Goal: Task Accomplishment & Management: Use online tool/utility

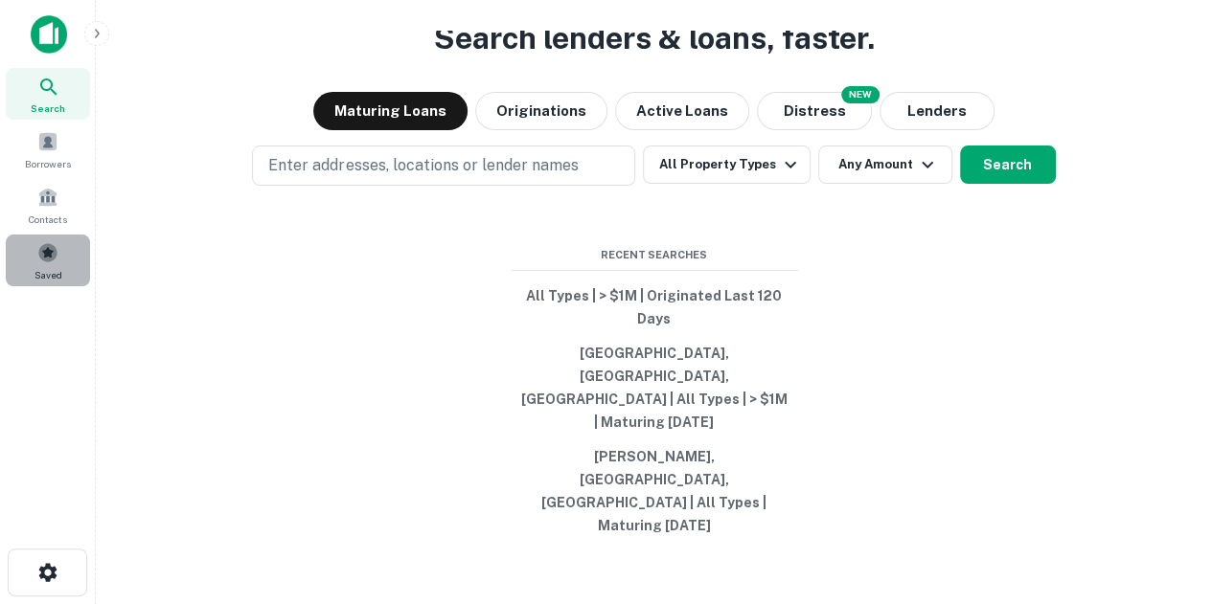
click at [36, 269] on span "Saved" at bounding box center [48, 274] width 28 height 15
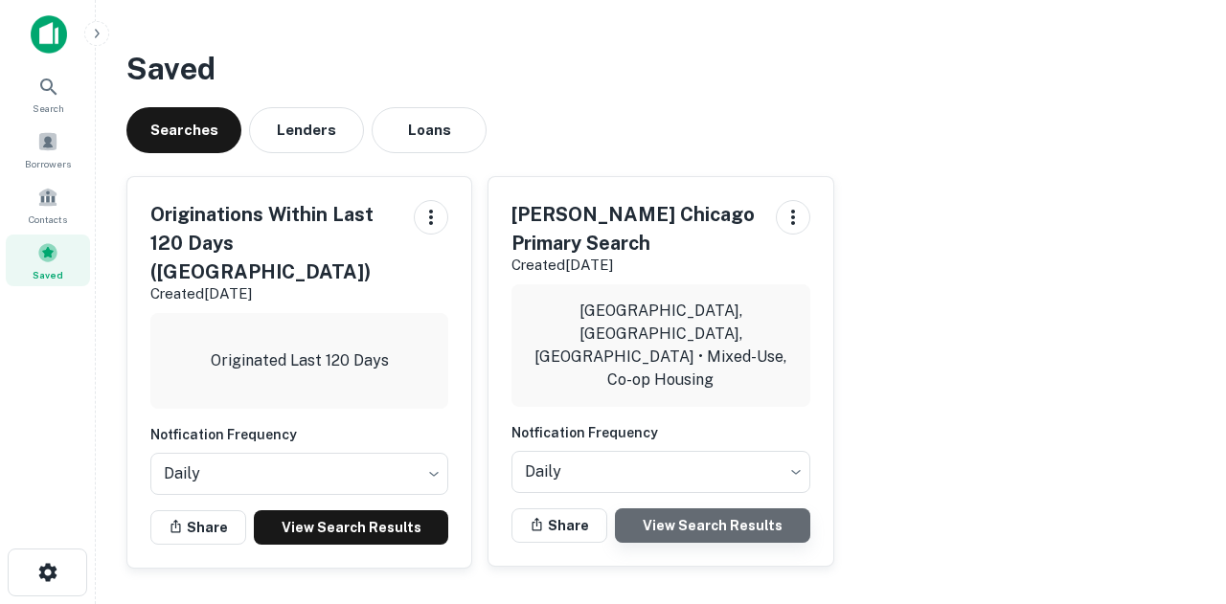
click at [703, 509] on link "View Search Results" at bounding box center [712, 526] width 194 height 34
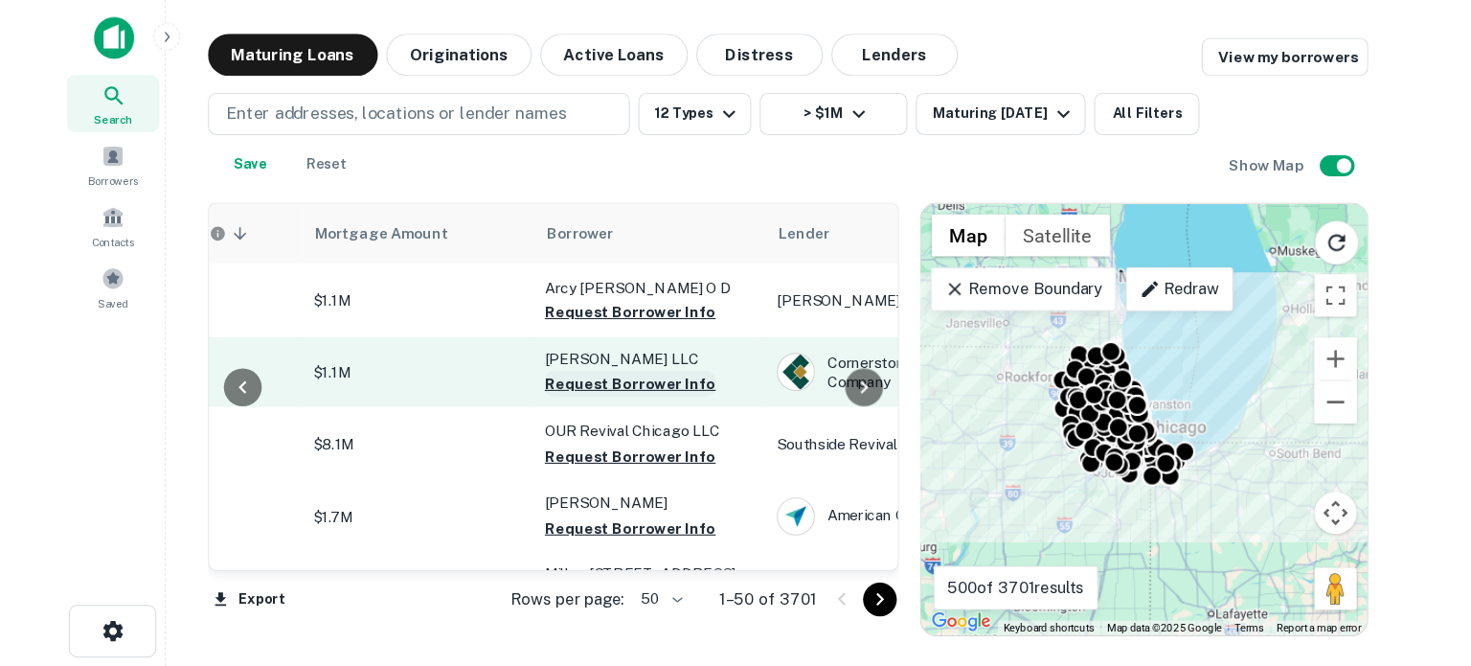
scroll to position [0, 444]
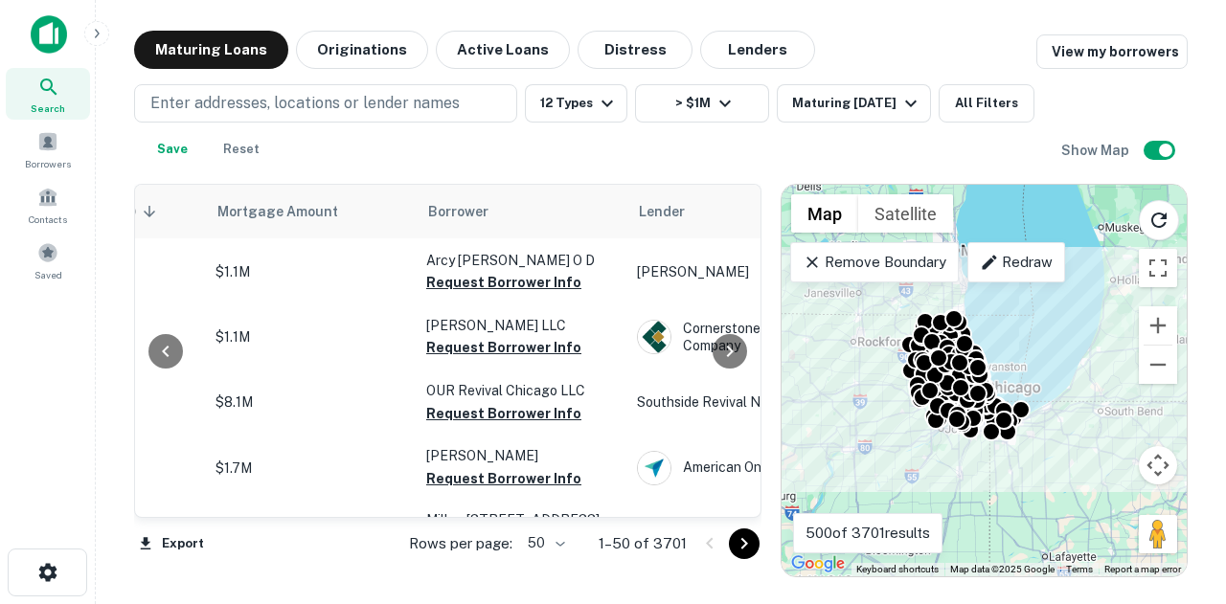
click at [565, 531] on body "Search Borrowers Contacts Saved Maturing Loans Originations Active Loans Distre…" at bounding box center [613, 302] width 1226 height 604
click at [567, 560] on li "100" at bounding box center [548, 564] width 56 height 34
type input "***"
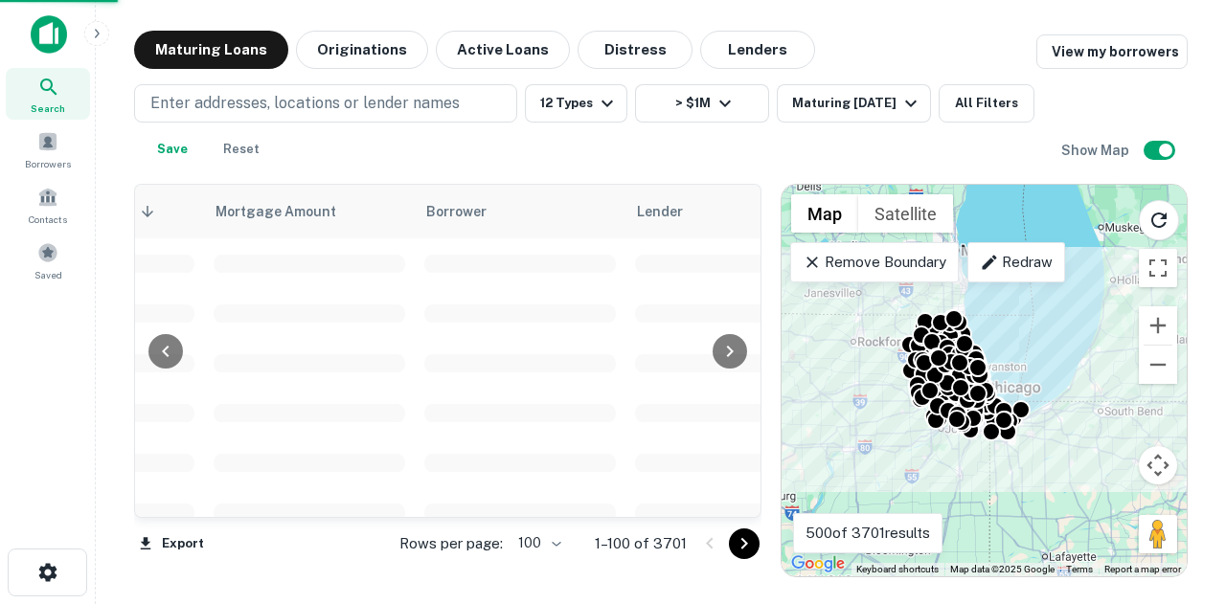
drag, startPoint x: 352, startPoint y: 511, endPoint x: 220, endPoint y: 511, distance: 132.2
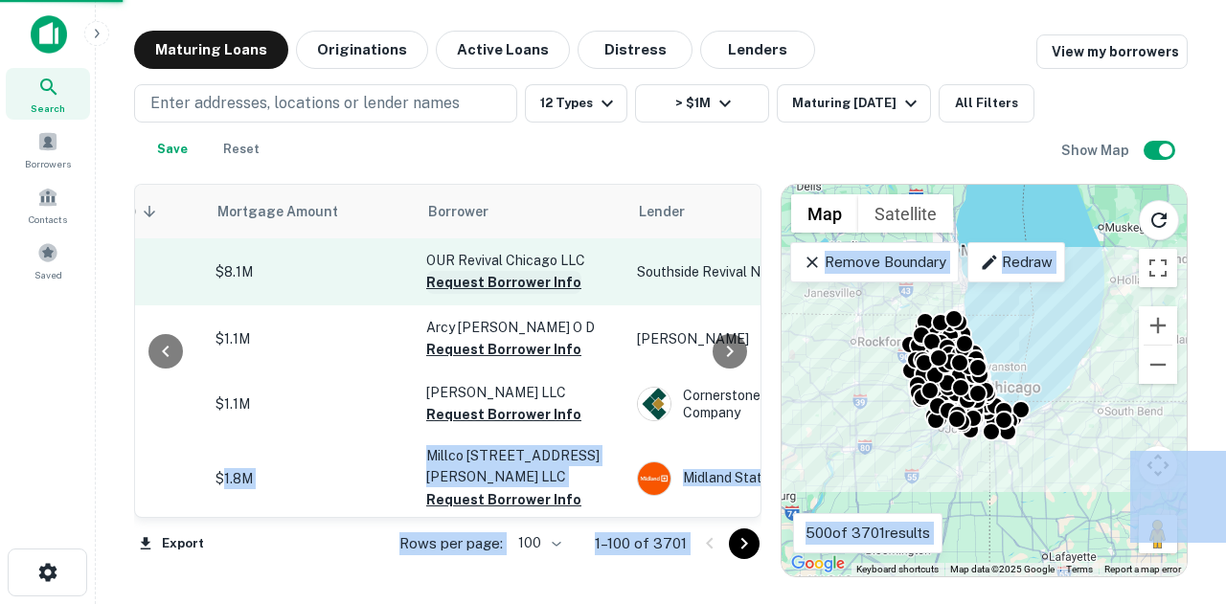
click at [546, 286] on button "Request Borrower Info" at bounding box center [503, 282] width 155 height 23
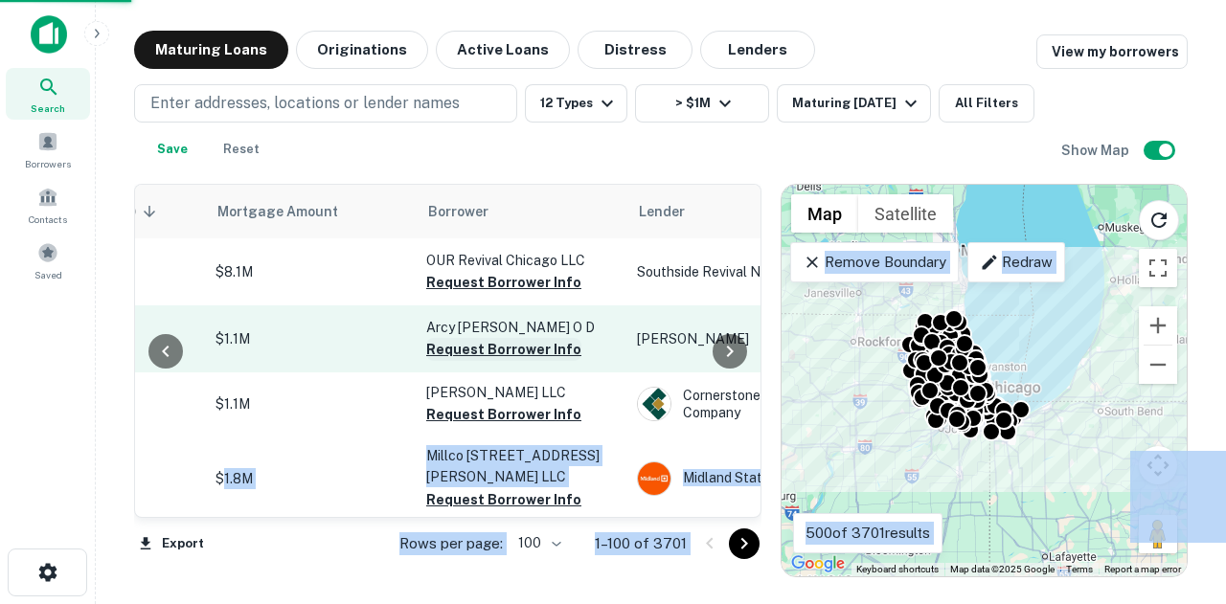
click at [479, 342] on button "Request Borrower Info" at bounding box center [503, 349] width 155 height 23
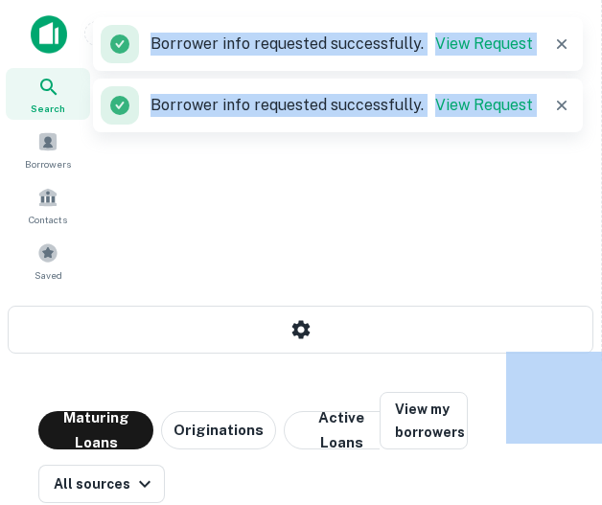
click at [27, 302] on div "Search Borrowers Contacts Saved" at bounding box center [300, 151] width 601 height 302
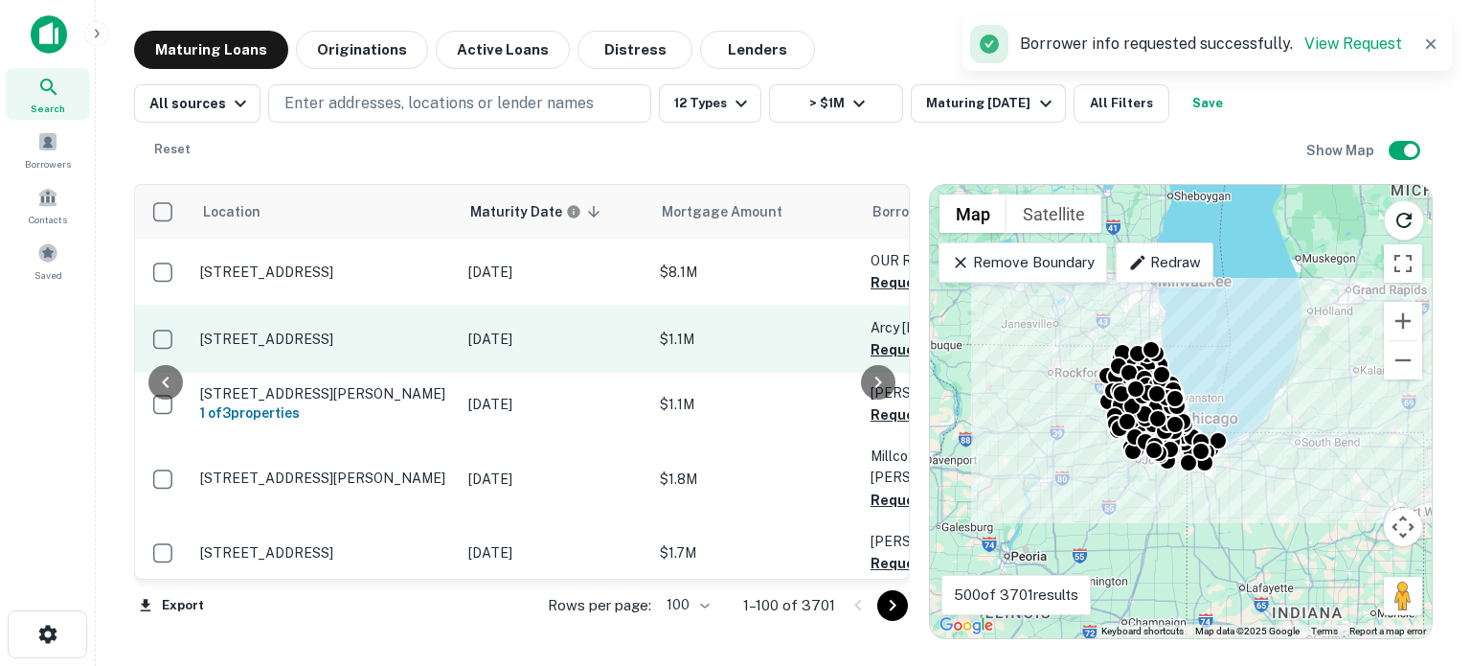
scroll to position [0, 418]
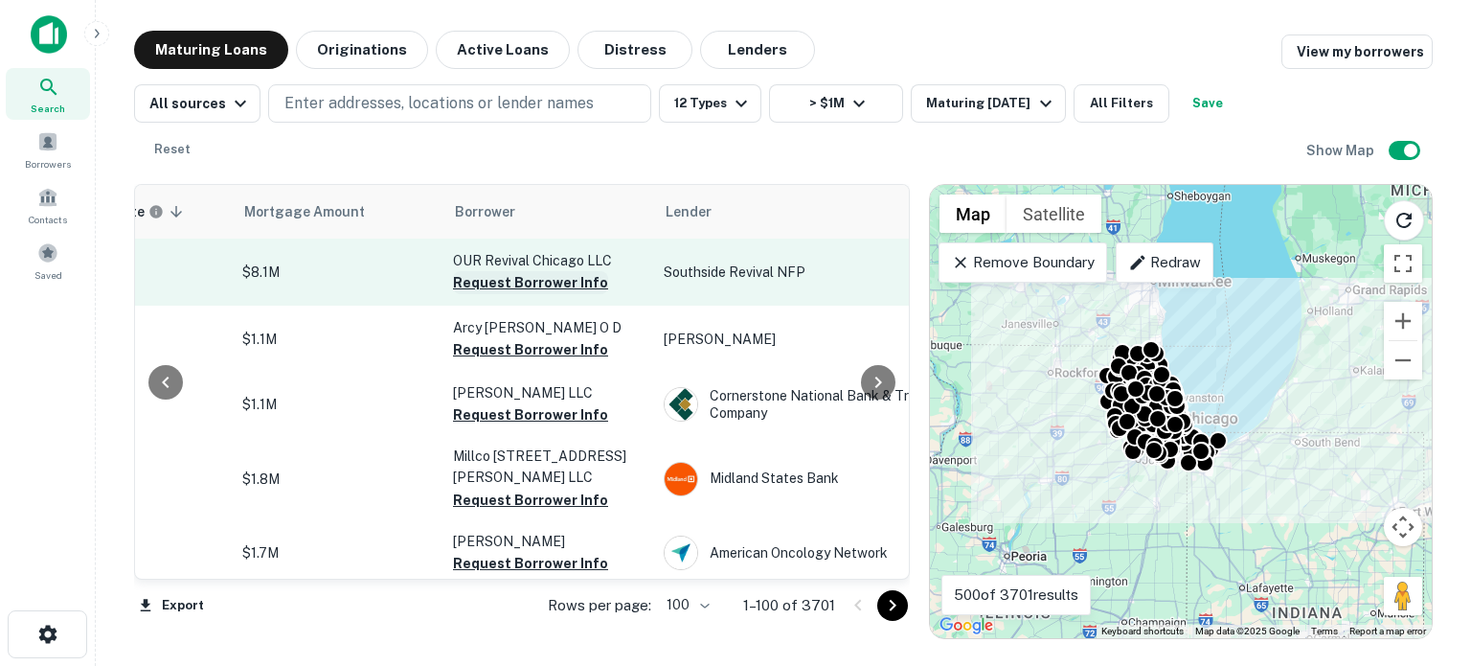
click at [563, 271] on button "Request Borrower Info" at bounding box center [530, 282] width 155 height 23
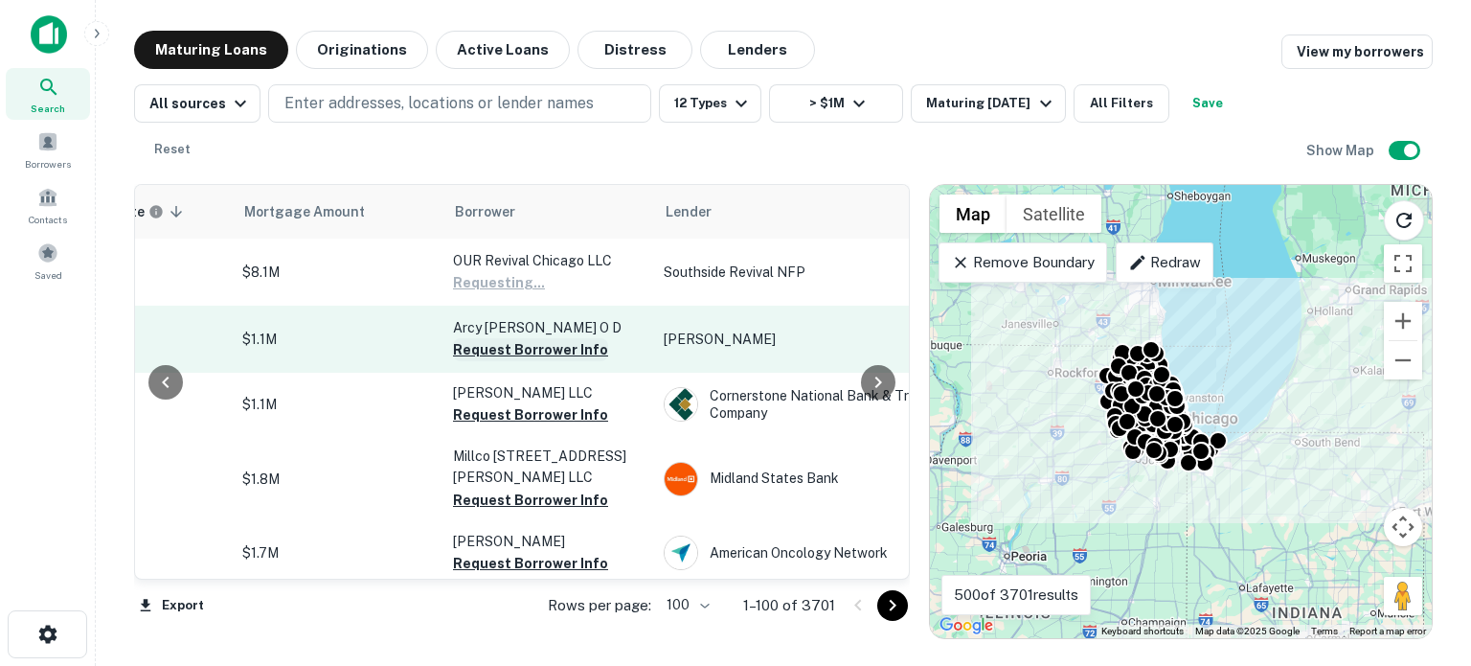
click at [564, 338] on button "Request Borrower Info" at bounding box center [530, 349] width 155 height 23
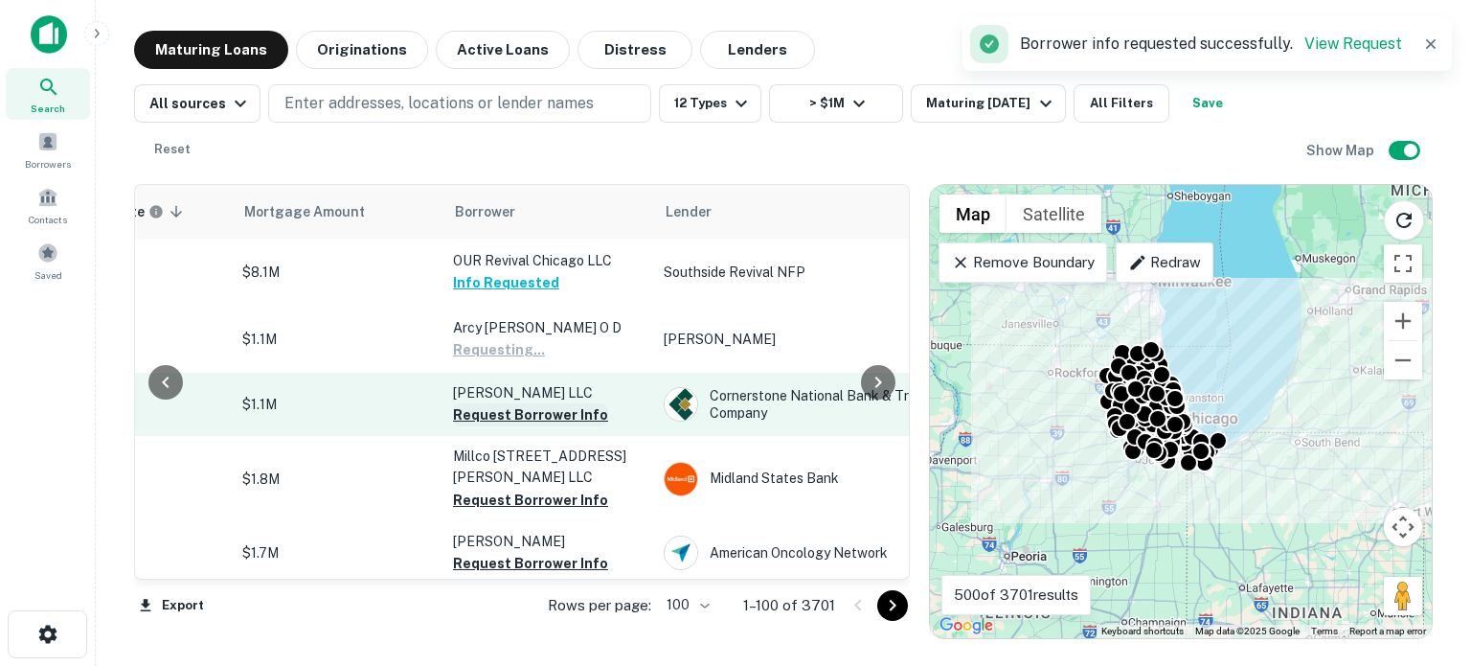
click at [540, 403] on button "Request Borrower Info" at bounding box center [530, 414] width 155 height 23
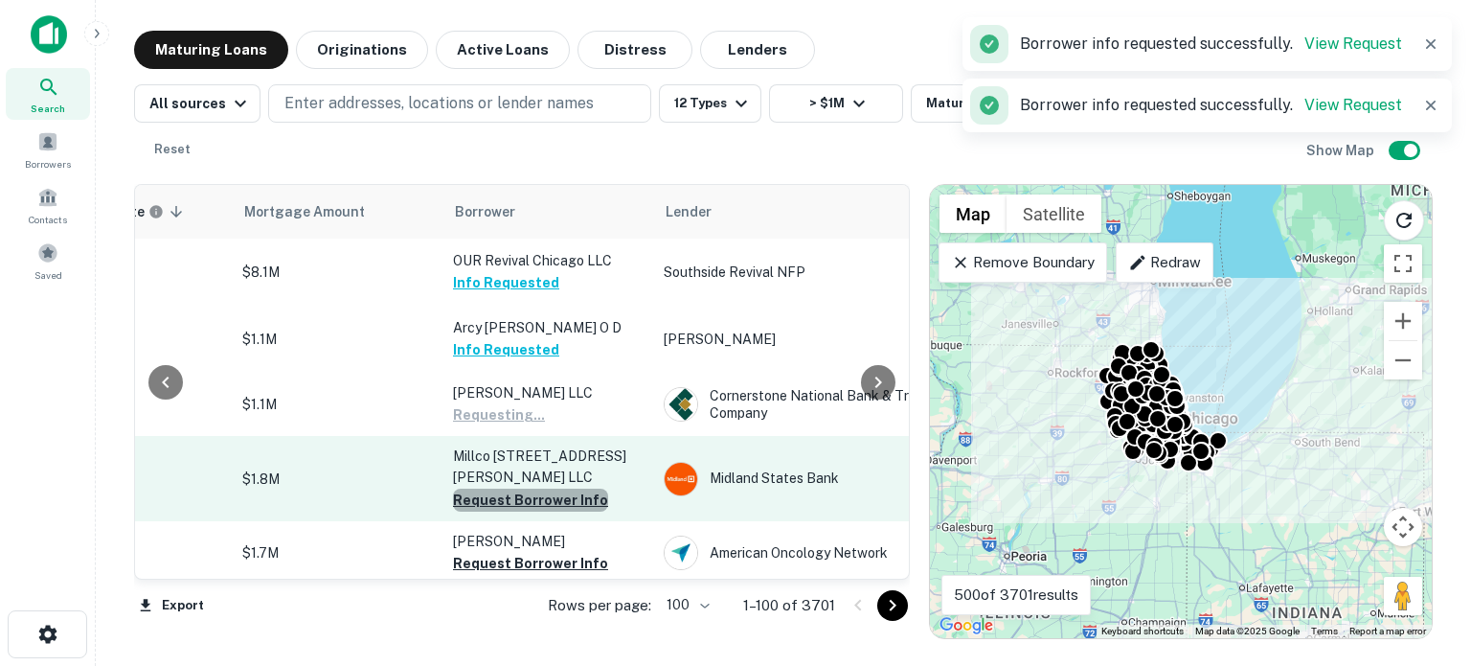
click at [531, 488] on button "Request Borrower Info" at bounding box center [530, 499] width 155 height 23
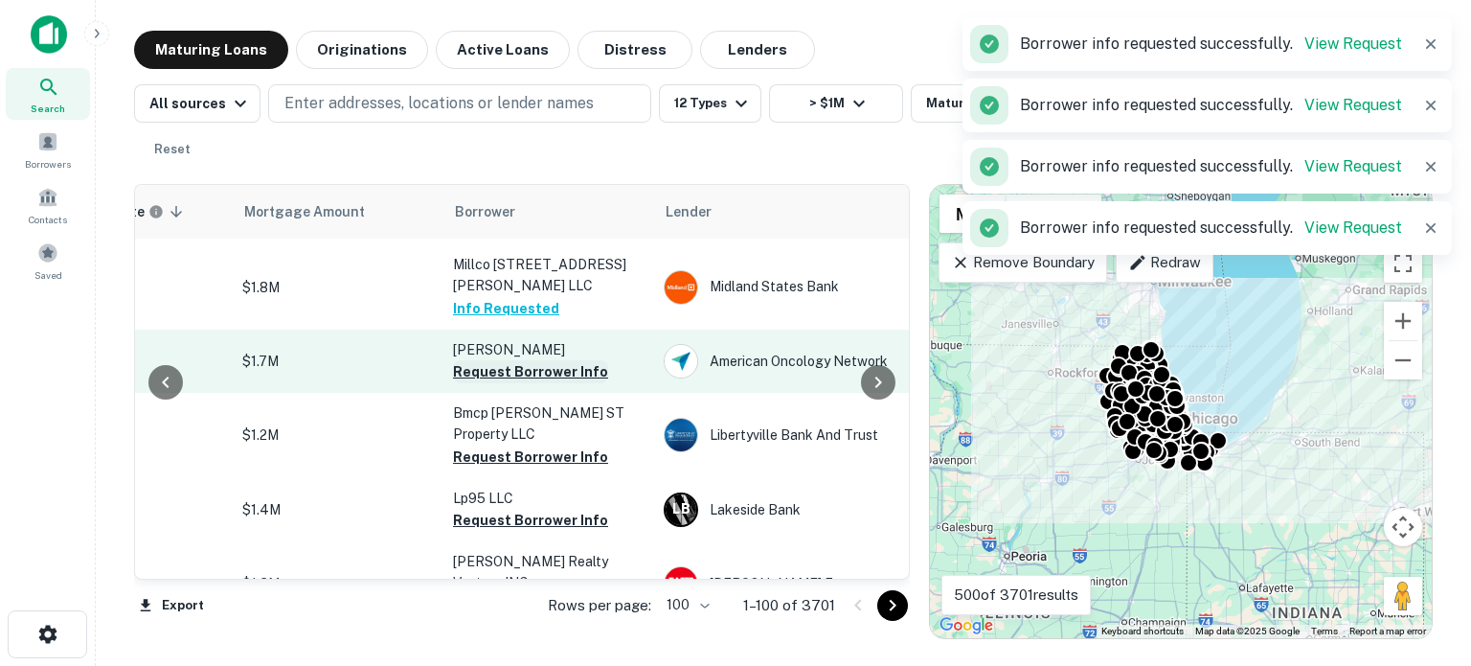
click at [556, 360] on button "Request Borrower Info" at bounding box center [530, 371] width 155 height 23
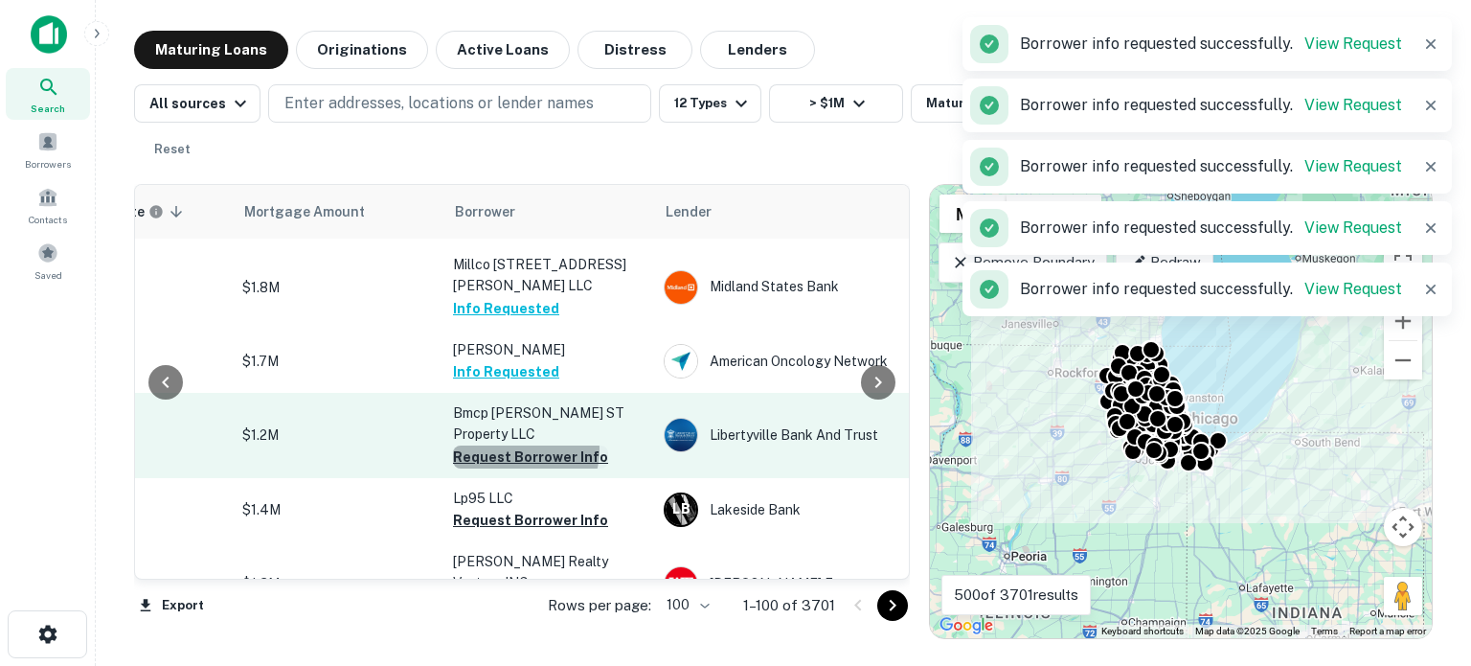
click at [520, 445] on button "Request Borrower Info" at bounding box center [530, 456] width 155 height 23
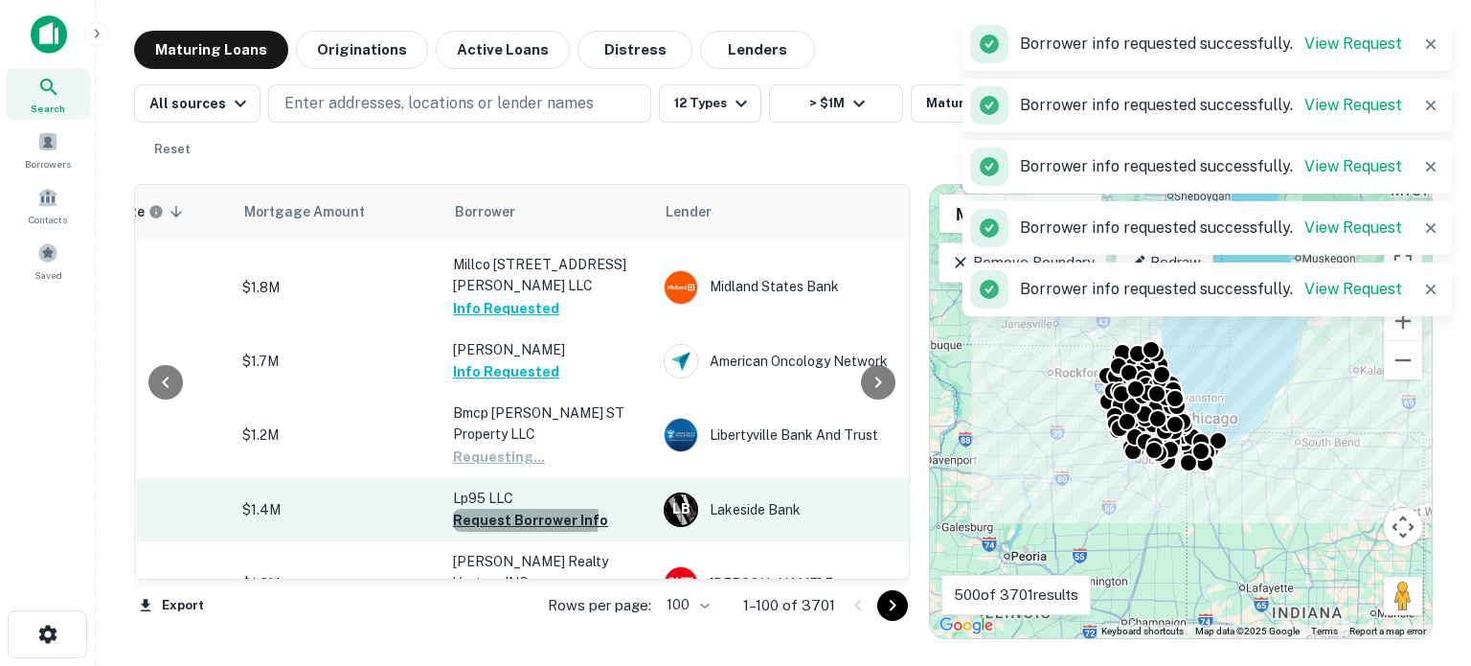
click at [500, 509] on button "Request Borrower Info" at bounding box center [530, 520] width 155 height 23
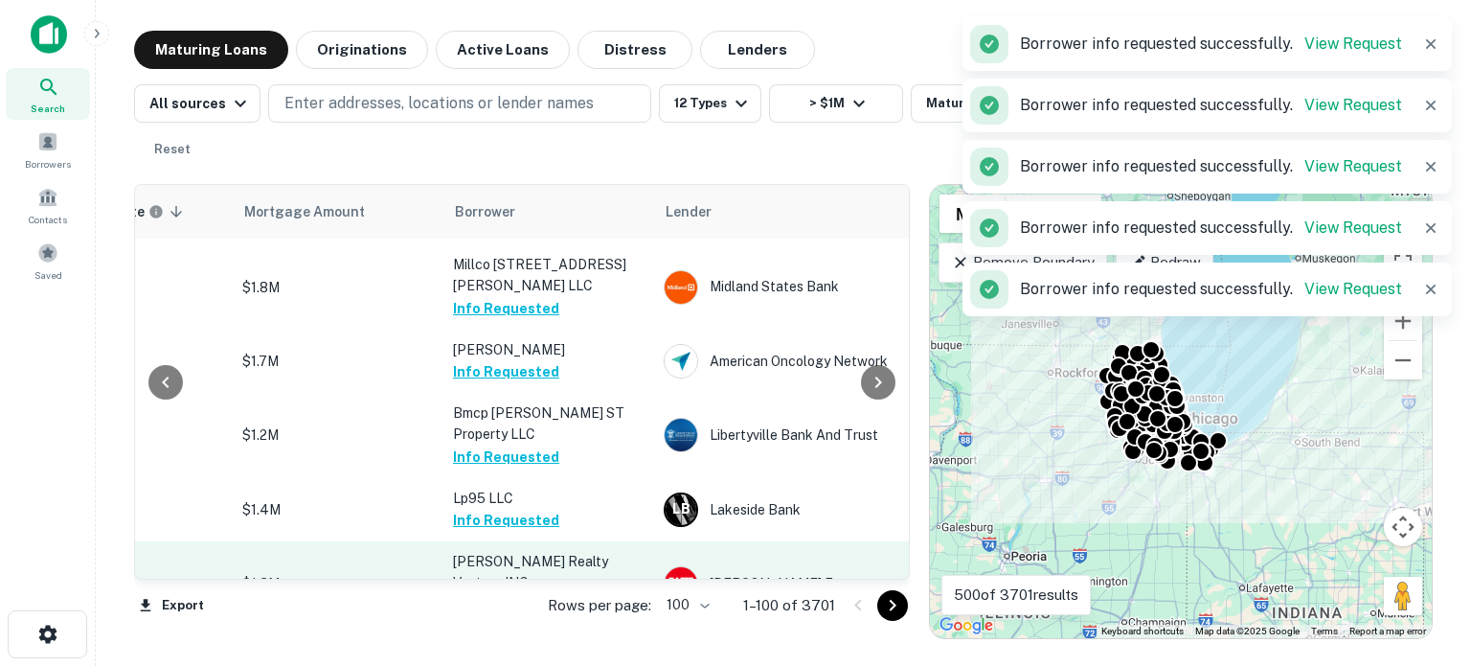
click at [556, 593] on button "Request Borrower Info" at bounding box center [530, 604] width 155 height 23
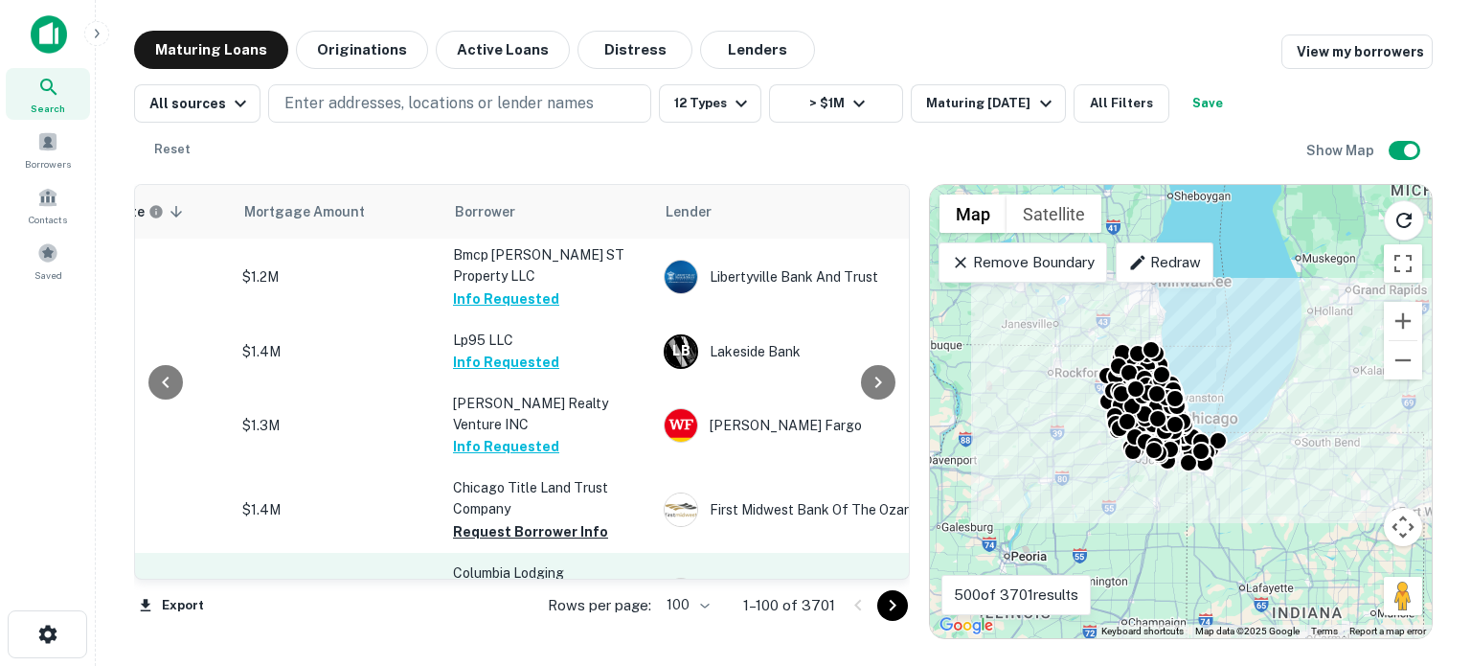
scroll to position [383, 418]
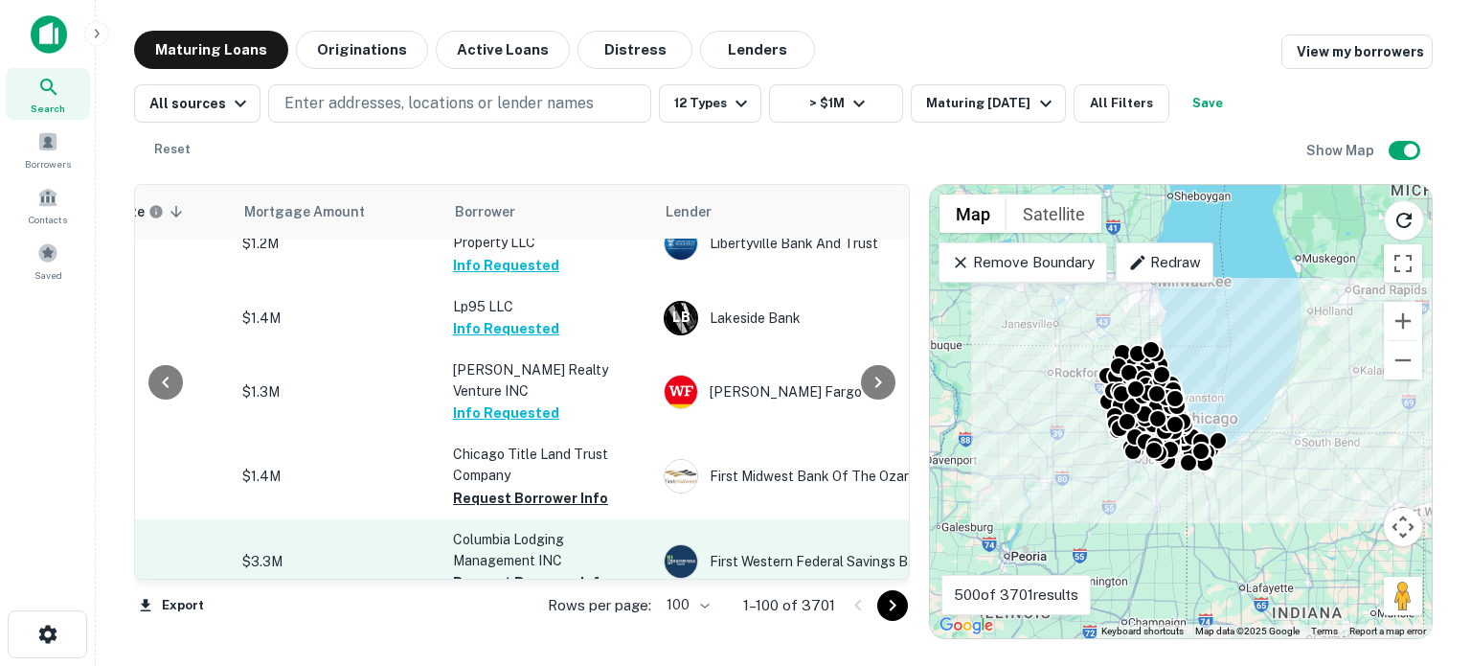
drag, startPoint x: 535, startPoint y: 422, endPoint x: 523, endPoint y: 456, distance: 35.8
click at [535, 487] on button "Request Borrower Info" at bounding box center [530, 498] width 155 height 23
click at [518, 571] on button "Request Borrower Info" at bounding box center [530, 582] width 155 height 23
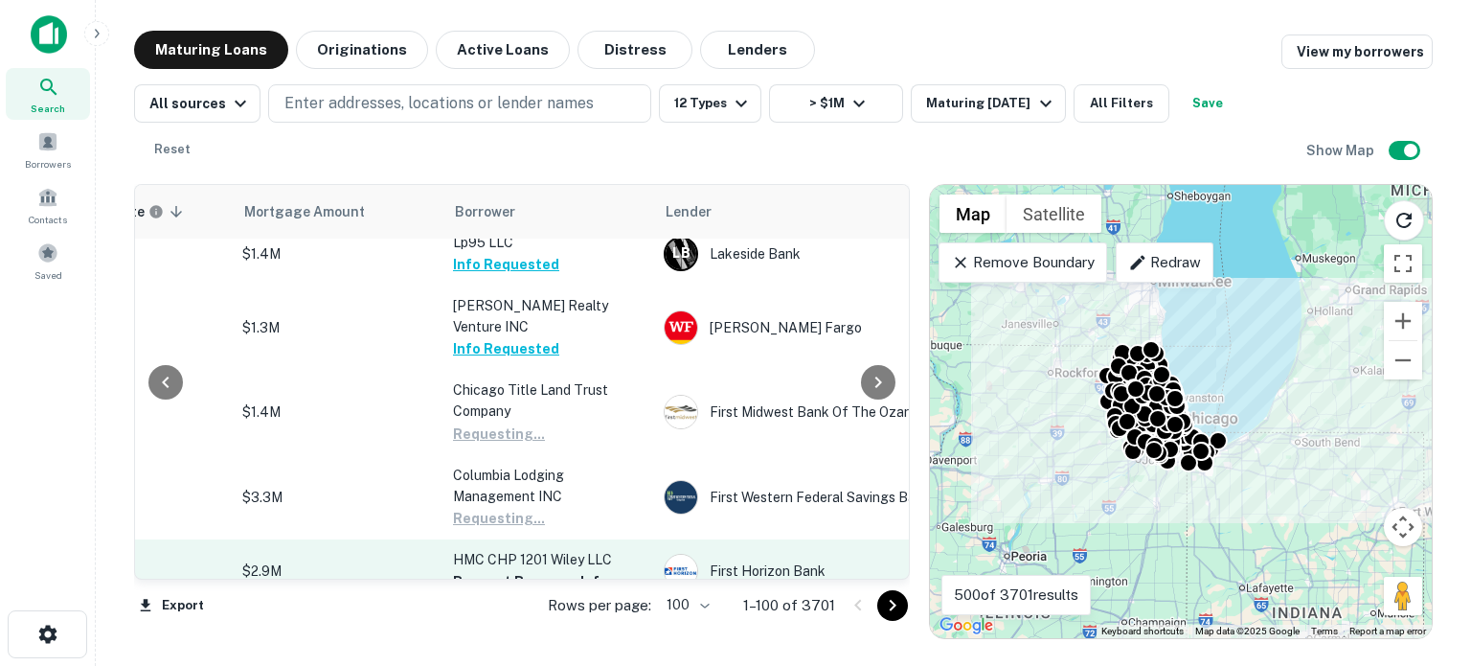
scroll to position [575, 418]
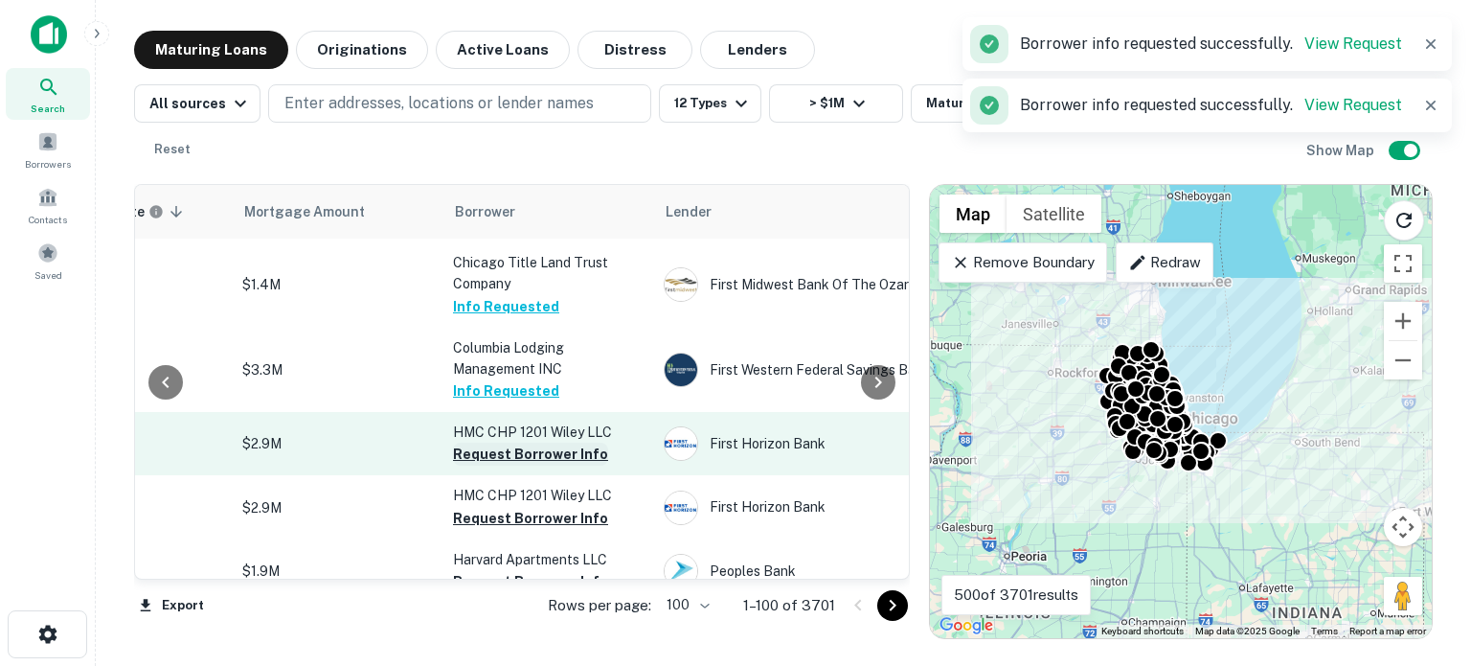
click at [556, 443] on button "Request Borrower Info" at bounding box center [530, 454] width 155 height 23
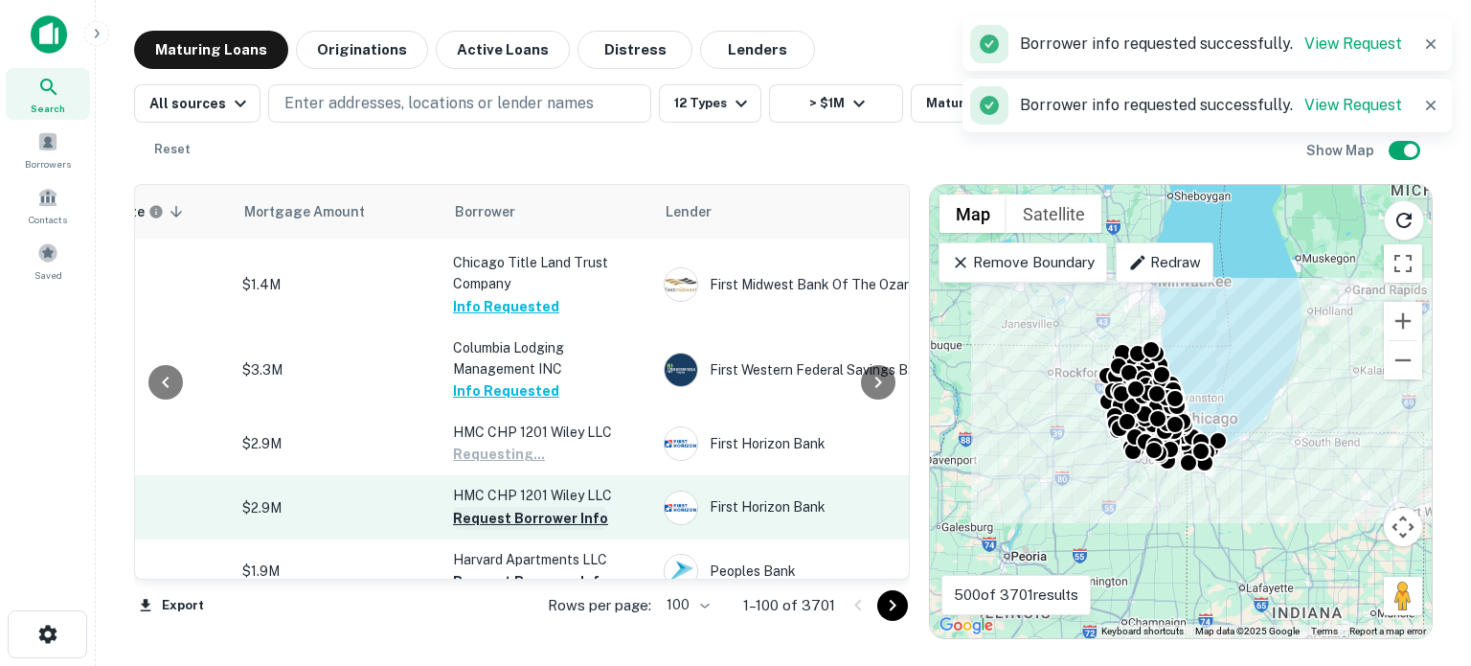
click at [548, 507] on button "Request Borrower Info" at bounding box center [530, 518] width 155 height 23
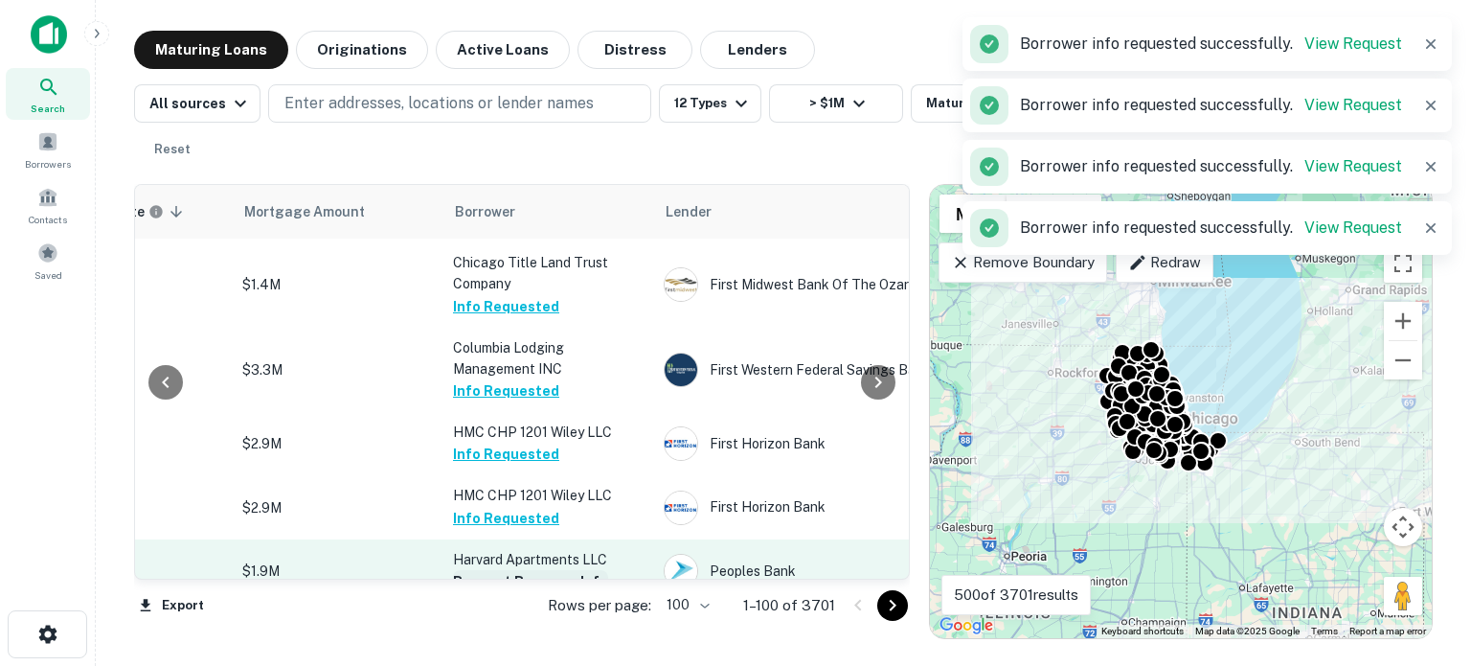
click at [543, 570] on button "Request Borrower Info" at bounding box center [530, 581] width 155 height 23
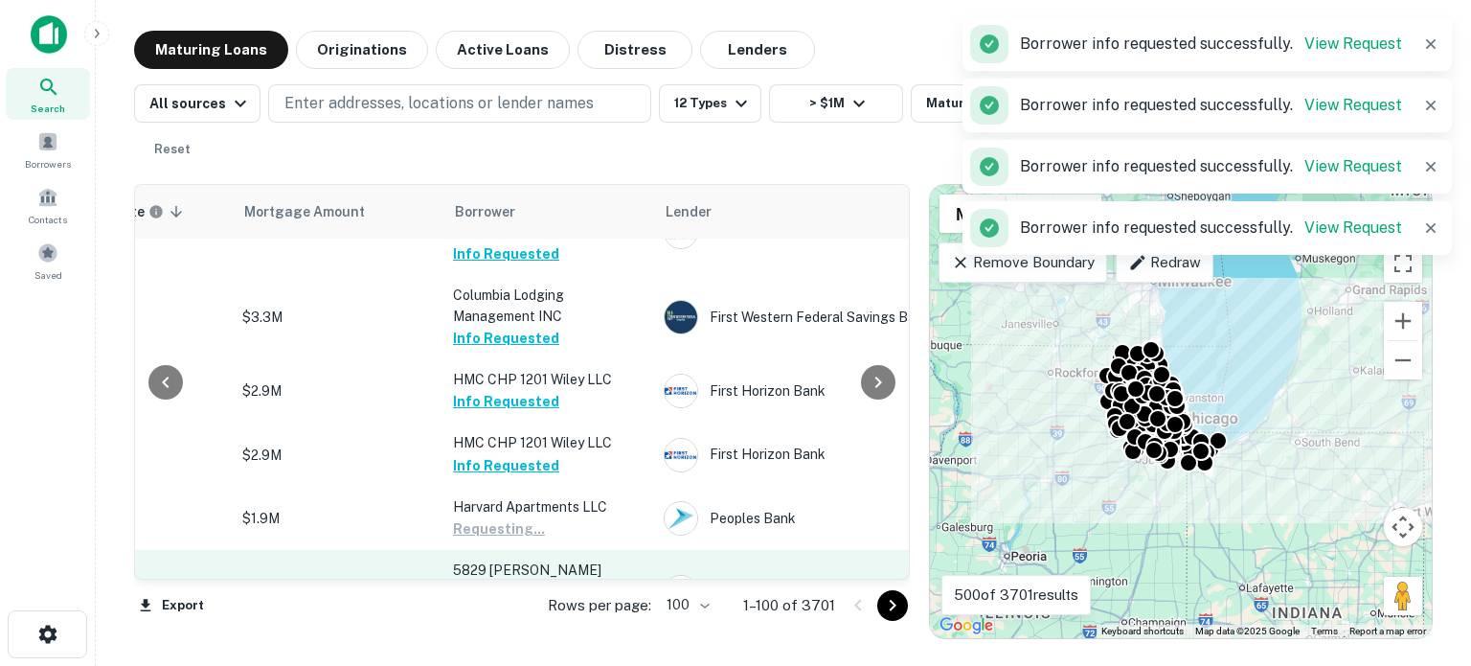
scroll to position [670, 418]
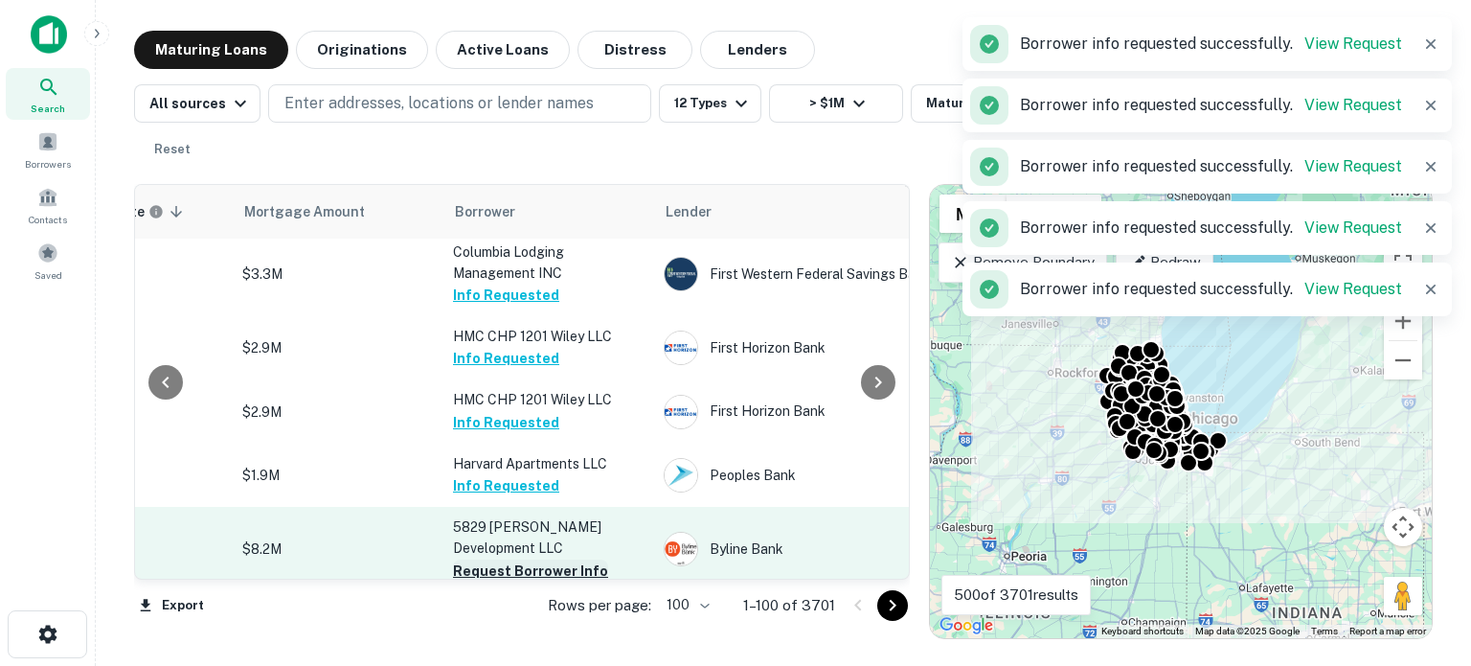
click at [540, 559] on button "Request Borrower Info" at bounding box center [530, 570] width 155 height 23
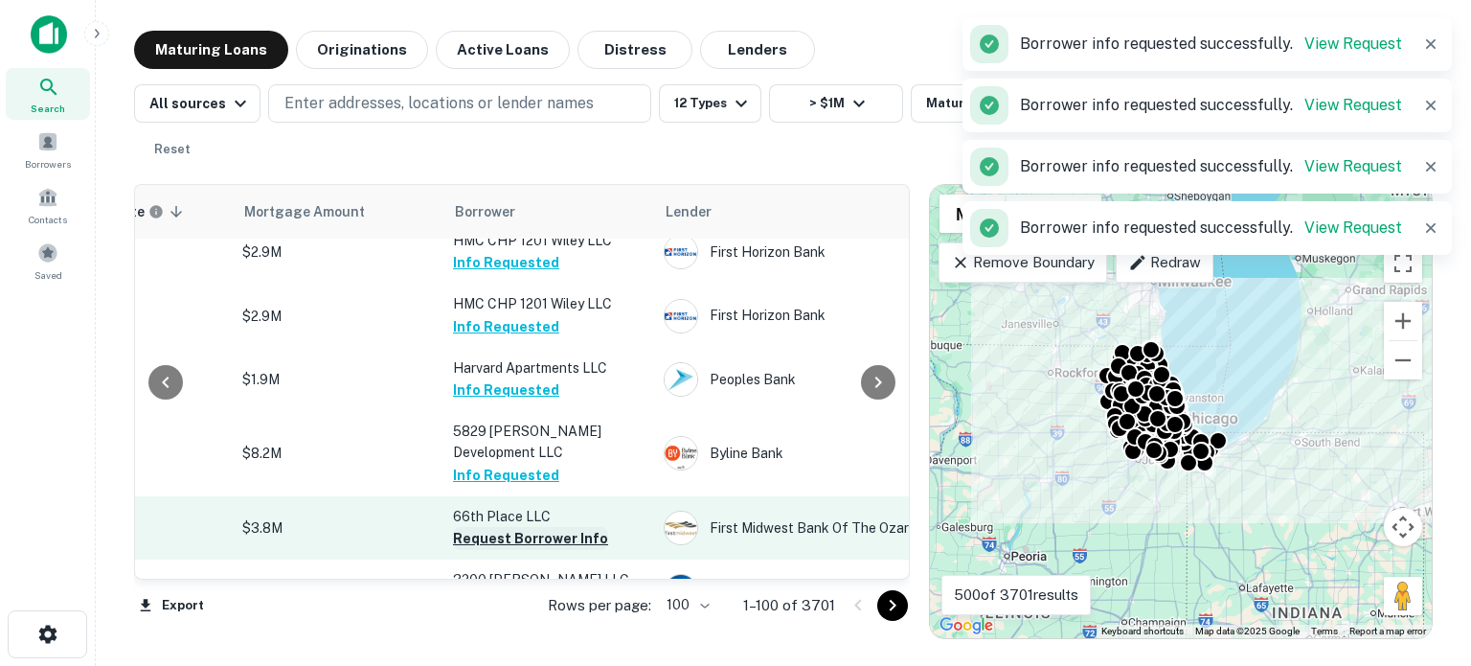
click at [536, 527] on button "Request Borrower Info" at bounding box center [530, 538] width 155 height 23
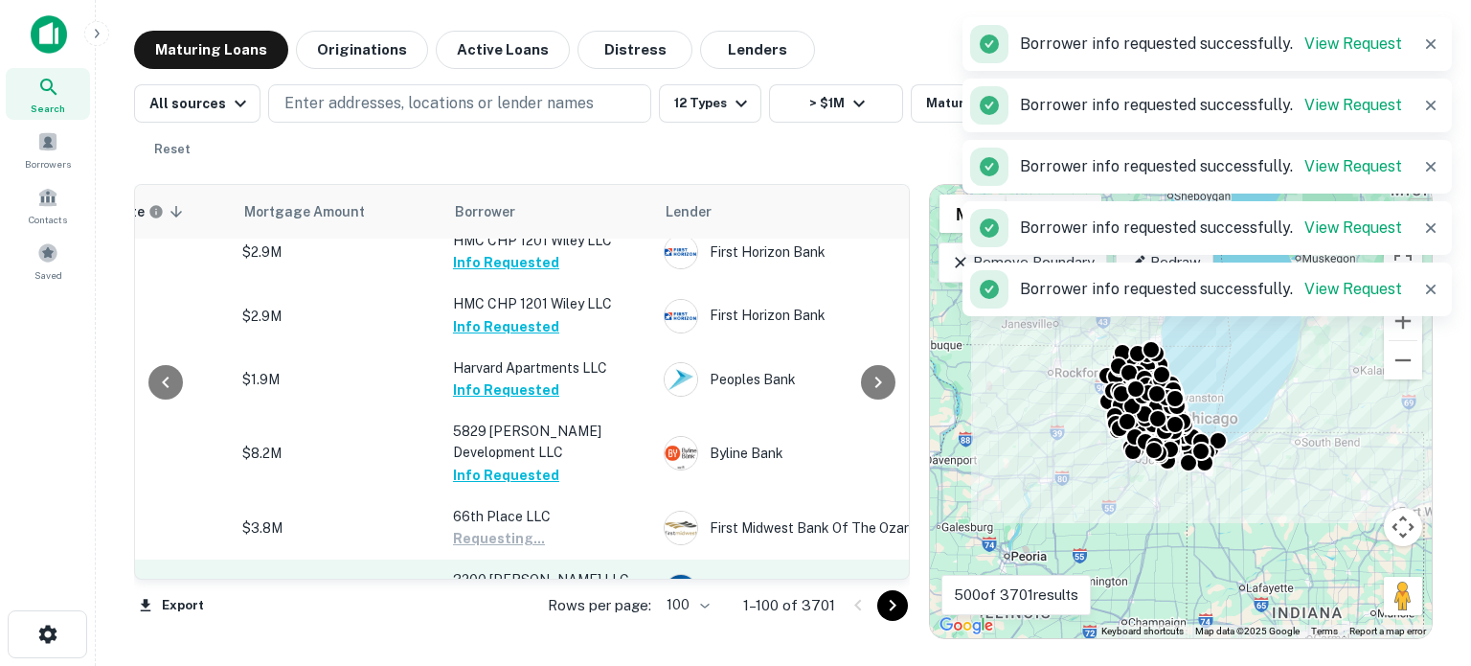
click at [533, 590] on button "Request Borrower Info" at bounding box center [530, 601] width 155 height 23
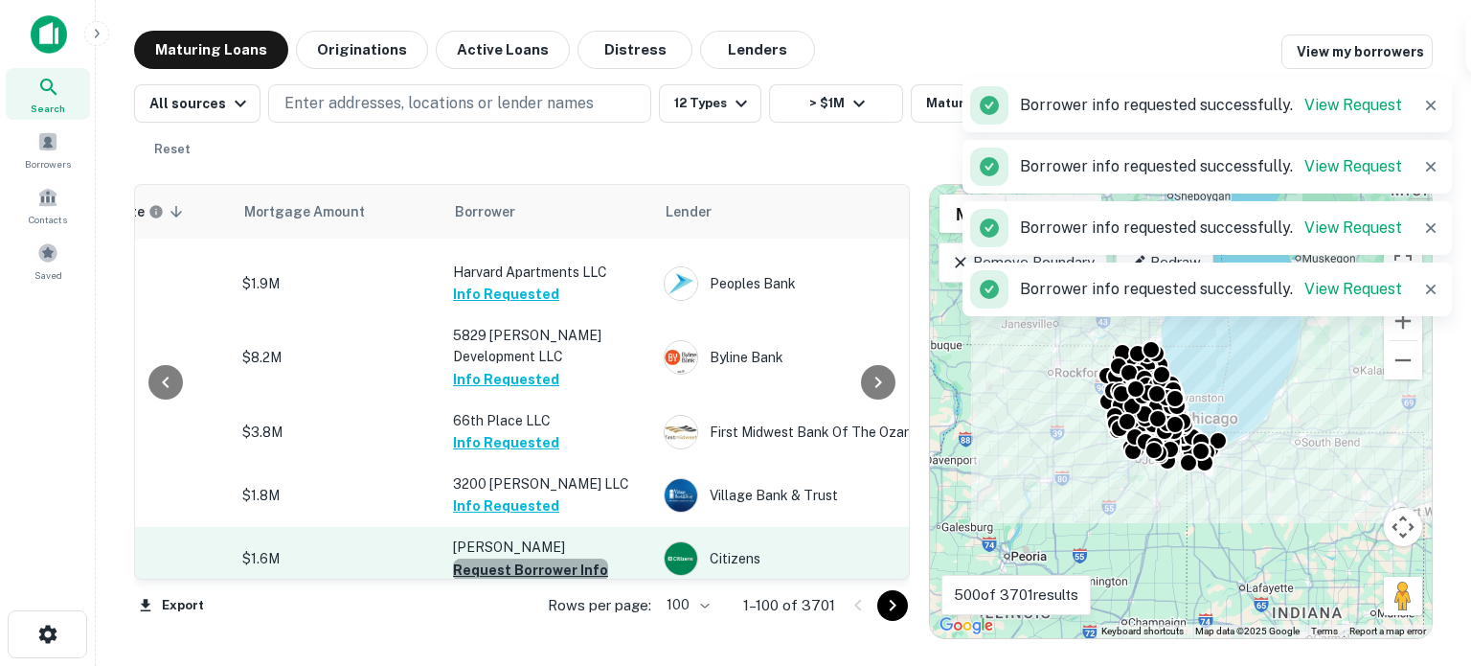
click at [539, 558] on button "Request Borrower Info" at bounding box center [530, 569] width 155 height 23
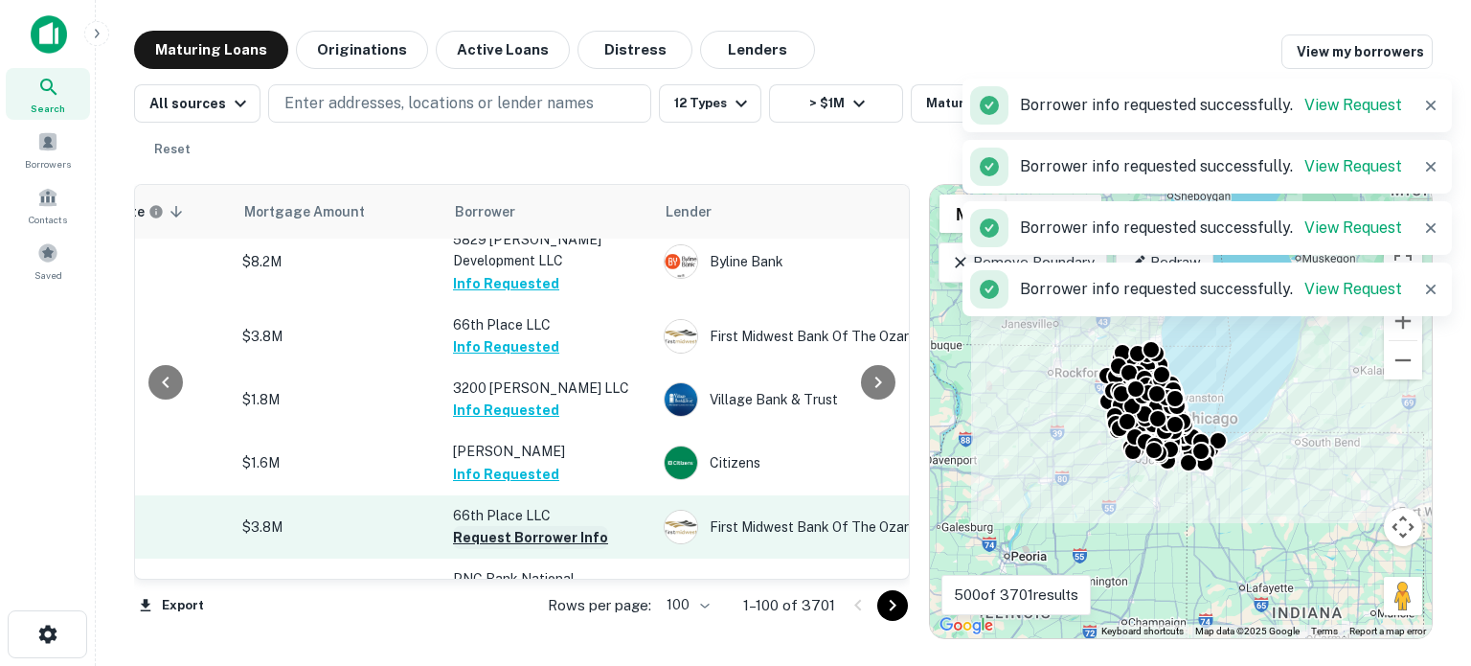
click at [538, 526] on button "Request Borrower Info" at bounding box center [530, 537] width 155 height 23
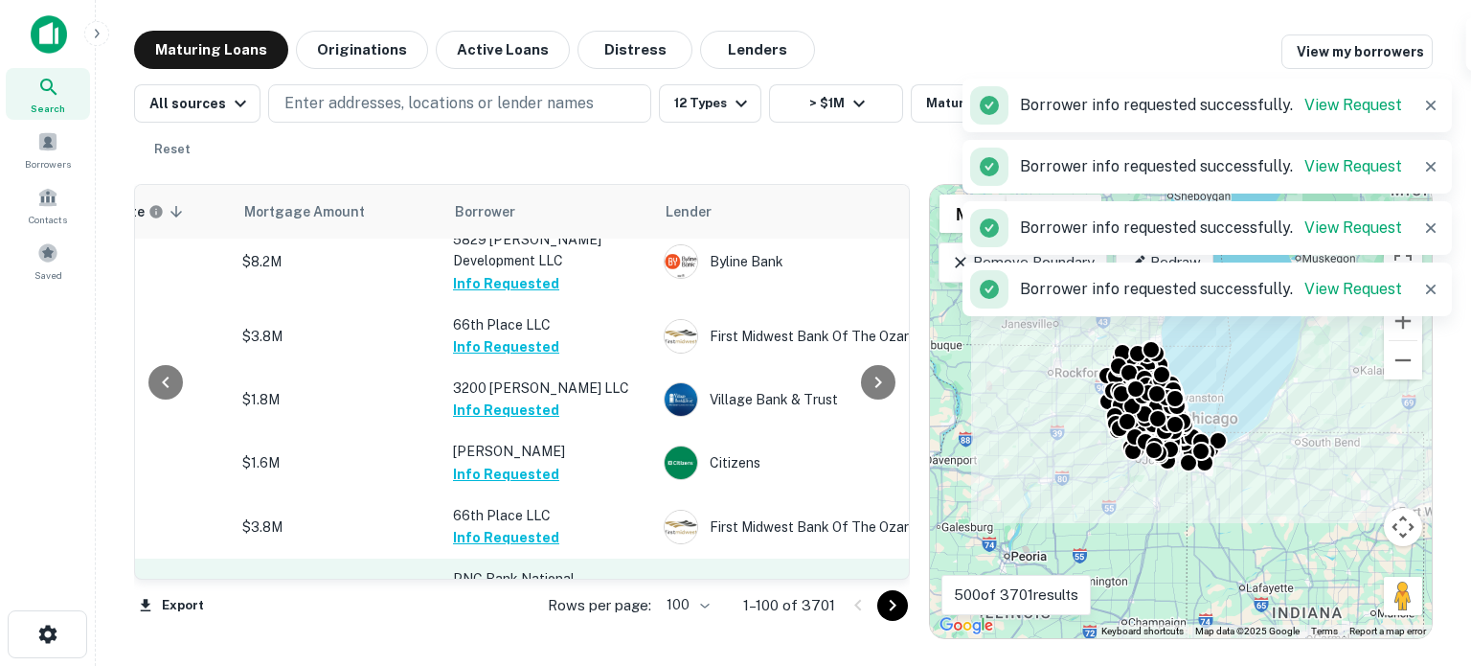
click at [536, 603] on button "Request Borrower Info" at bounding box center [530, 621] width 155 height 23
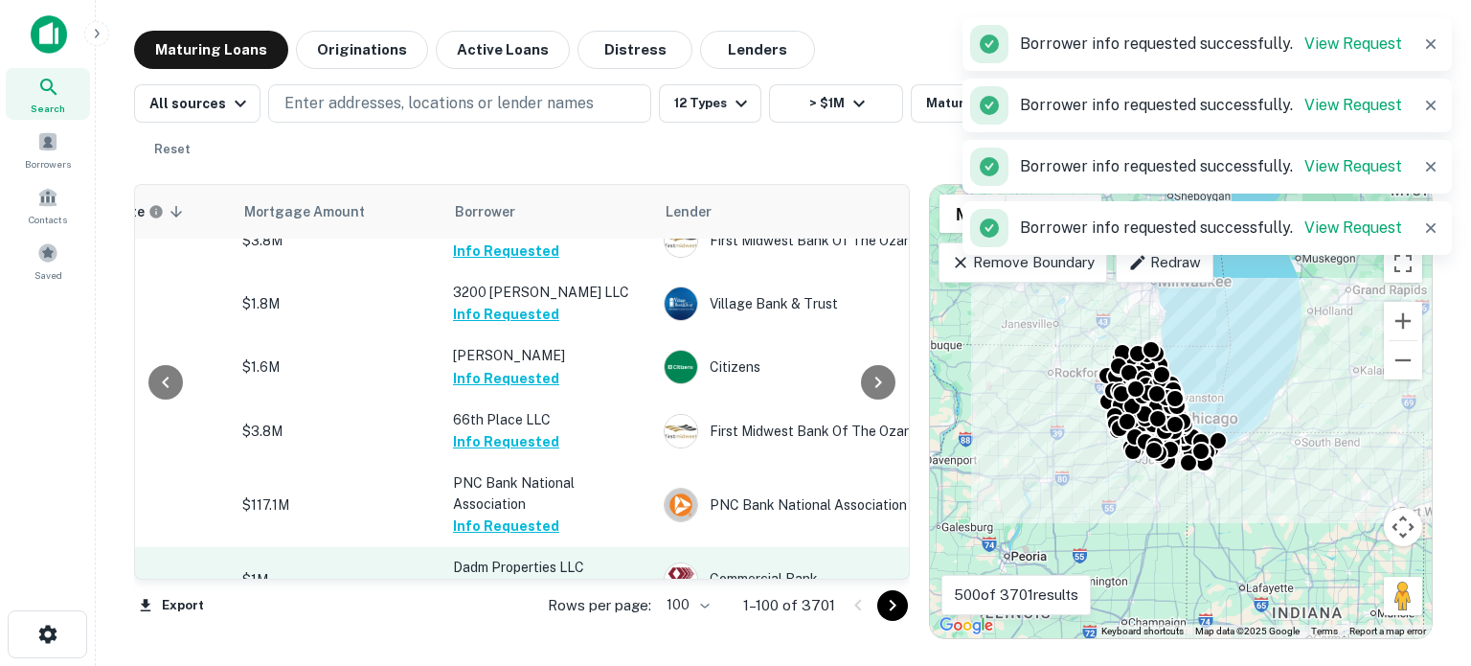
click at [529, 579] on button "Request Borrower Info" at bounding box center [530, 590] width 155 height 23
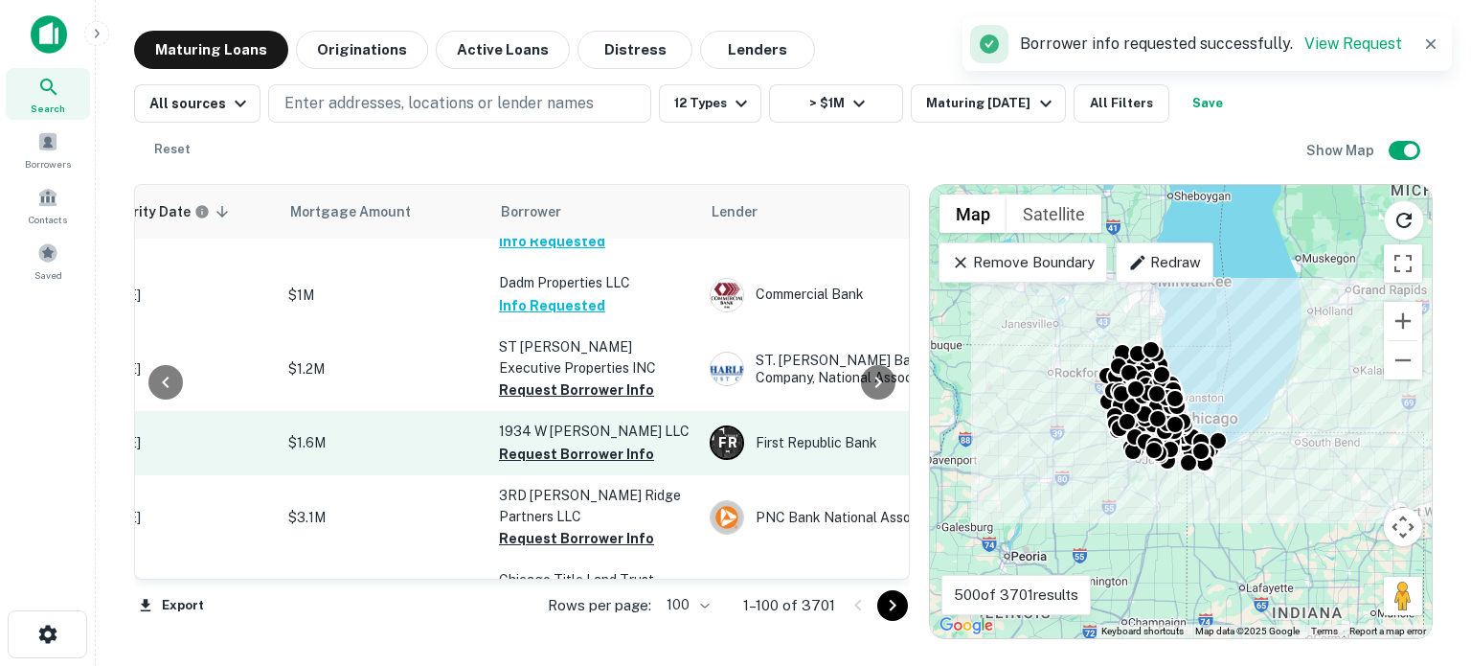
scroll to position [1341, 372]
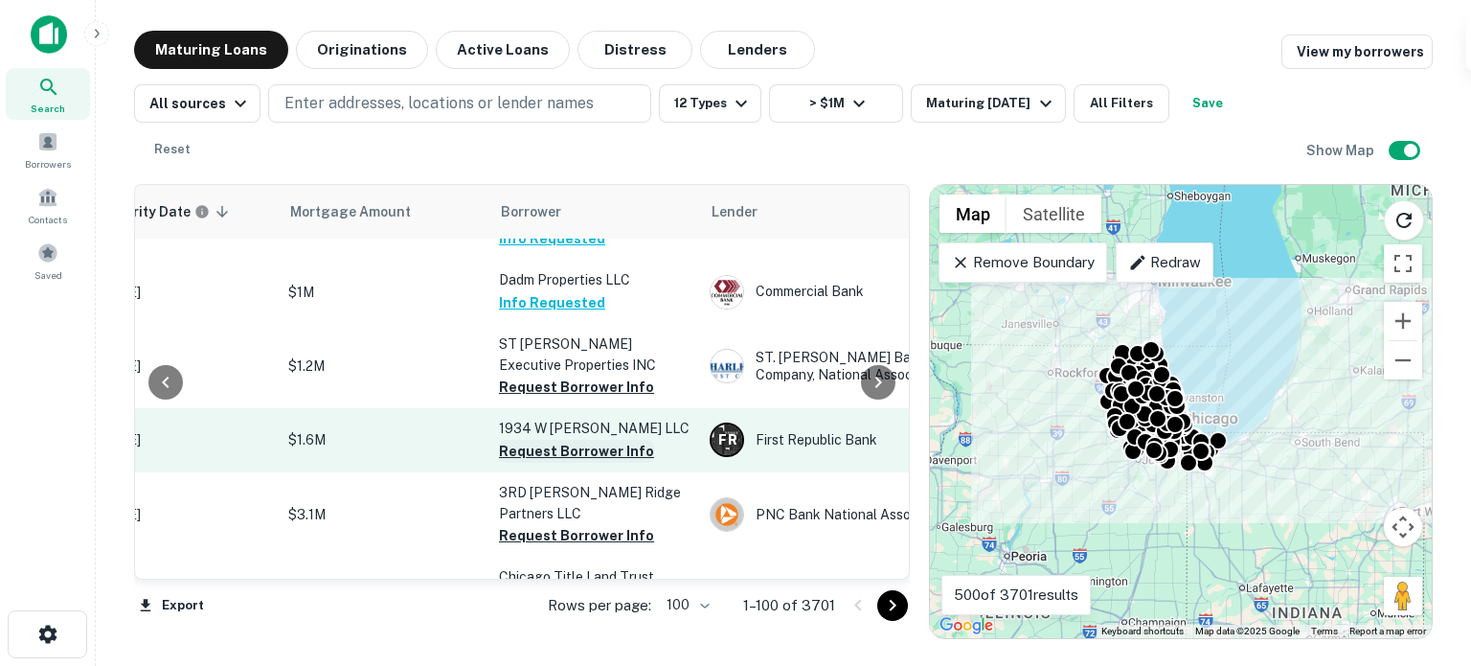
click at [547, 440] on button "Request Borrower Info" at bounding box center [576, 451] width 155 height 23
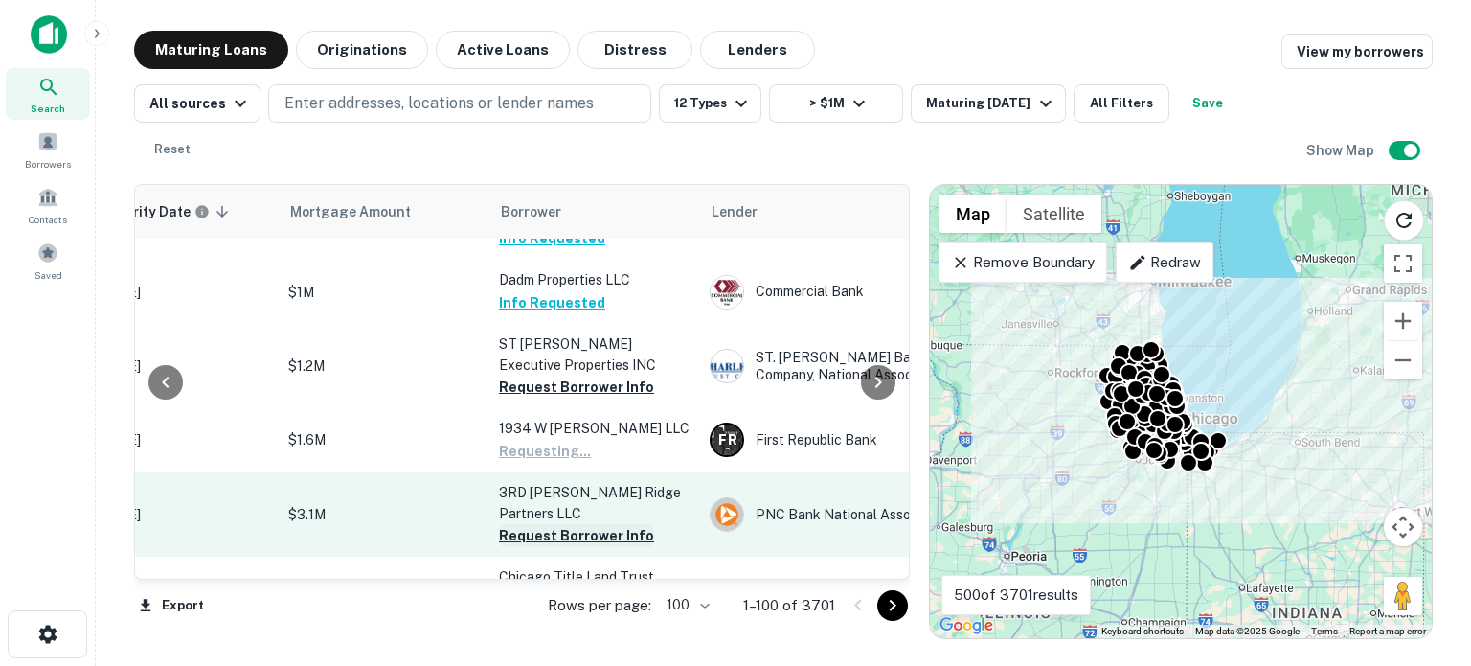
click at [548, 524] on button "Request Borrower Info" at bounding box center [576, 535] width 155 height 23
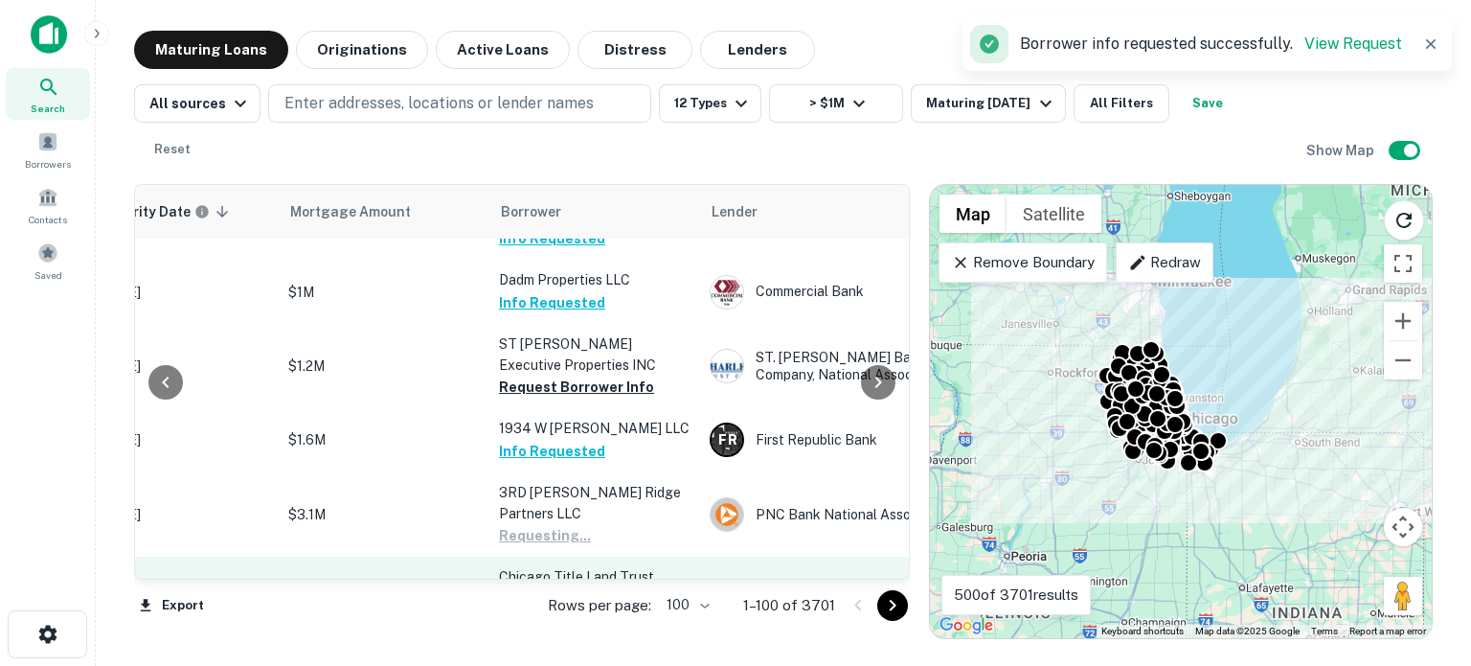
click at [567, 603] on button "Request Borrower Info" at bounding box center [576, 619] width 155 height 23
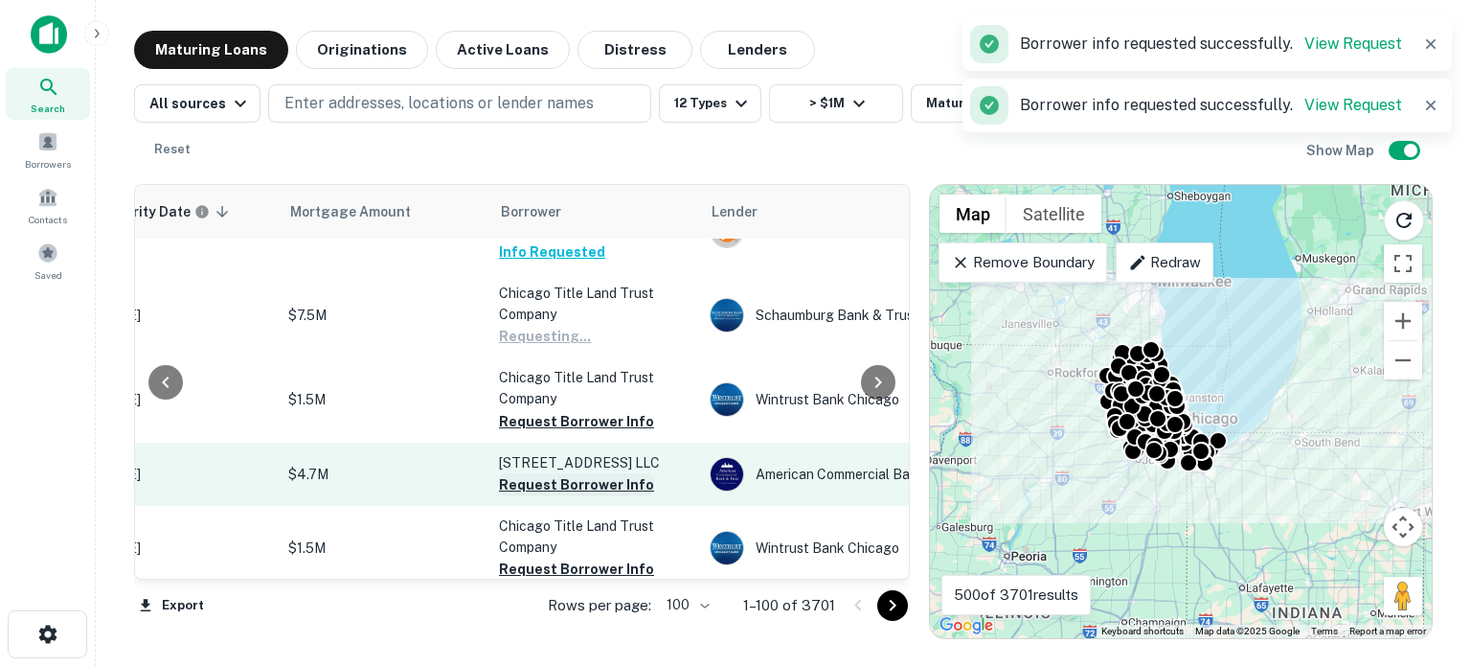
scroll to position [1628, 372]
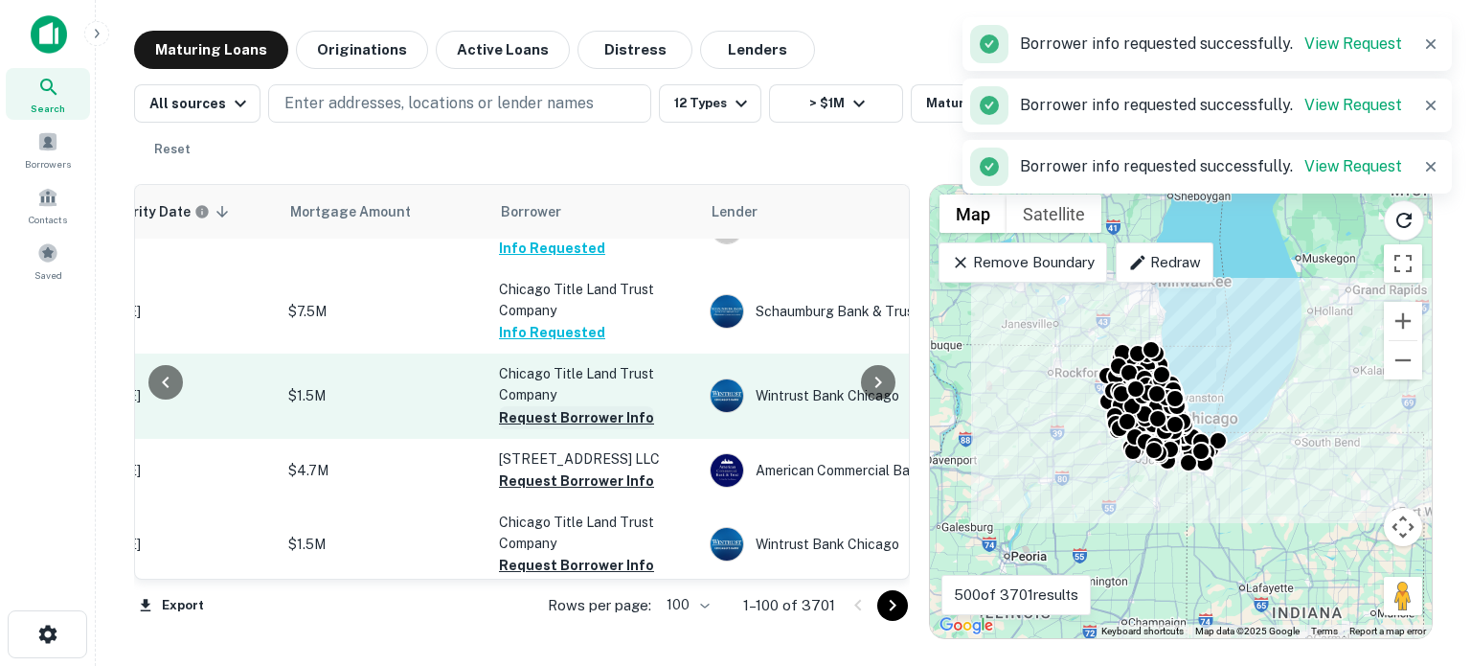
click at [585, 406] on button "Request Borrower Info" at bounding box center [576, 417] width 155 height 23
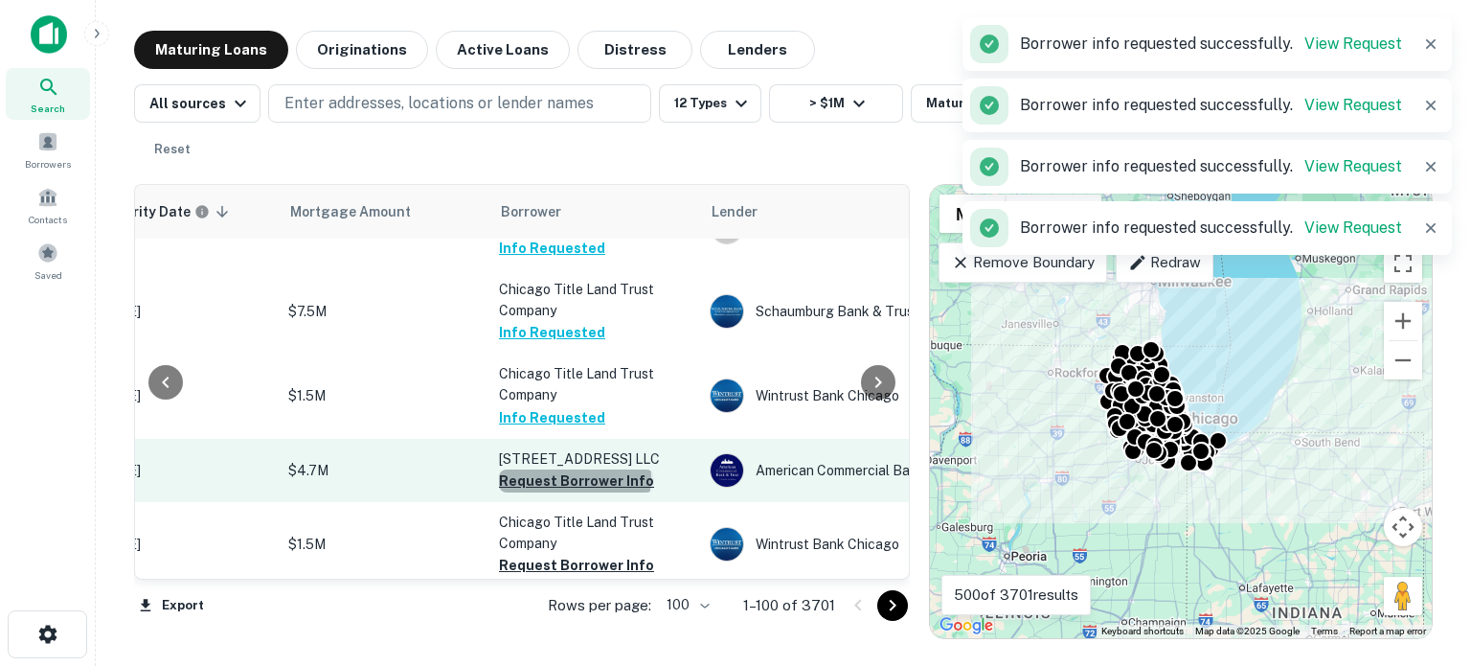
click at [573, 469] on button "Request Borrower Info" at bounding box center [576, 480] width 155 height 23
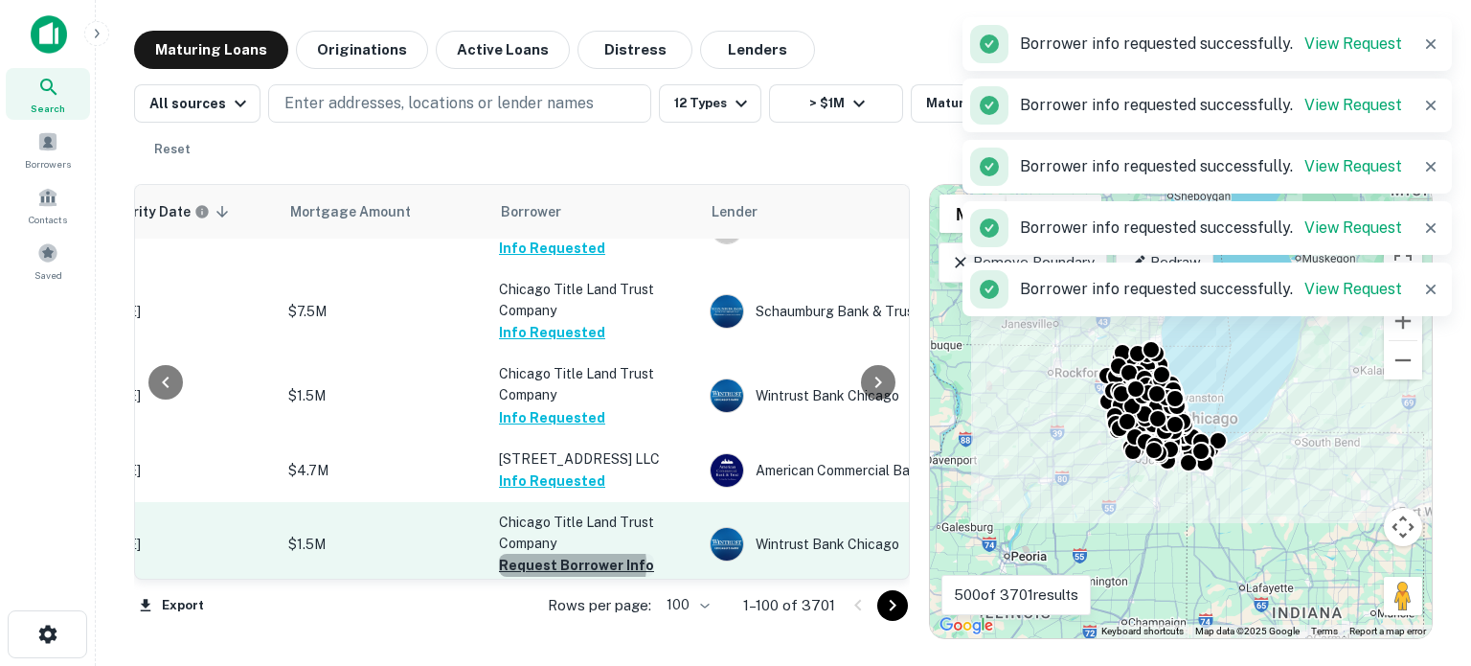
click at [571, 554] on button "Request Borrower Info" at bounding box center [576, 565] width 155 height 23
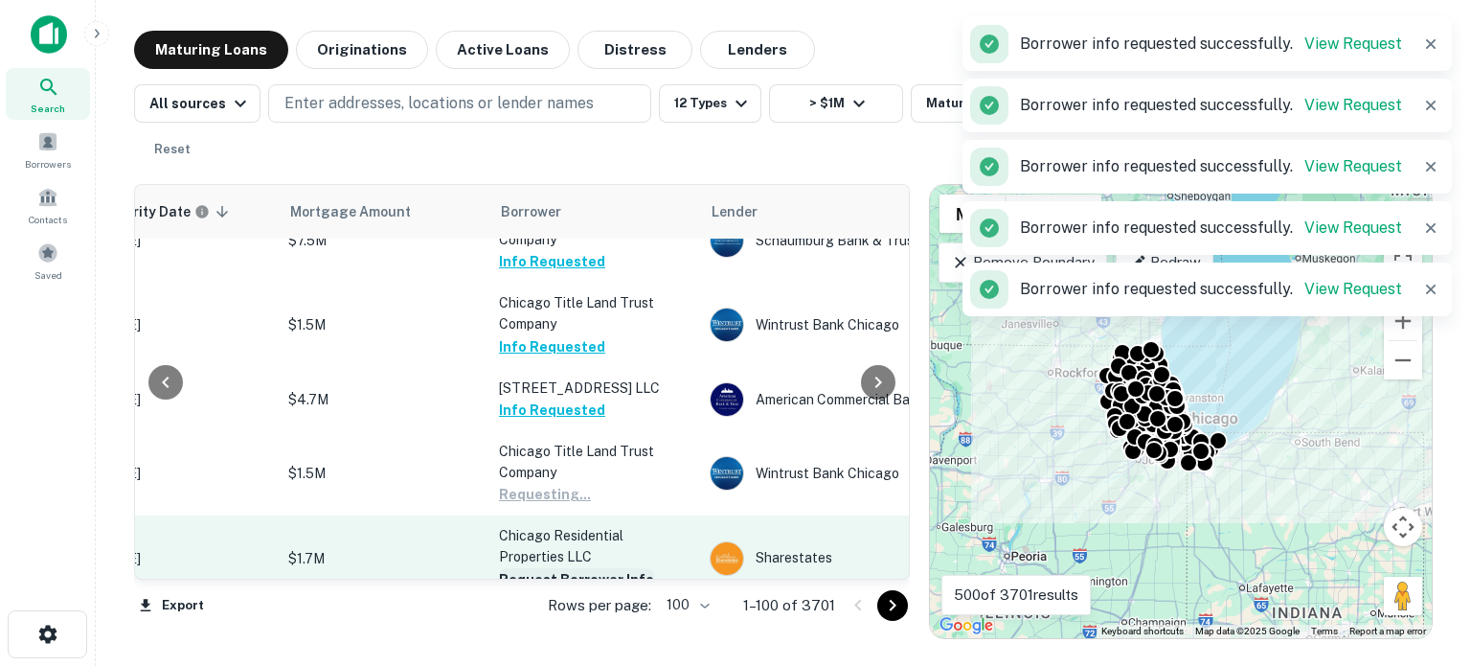
scroll to position [1724, 372]
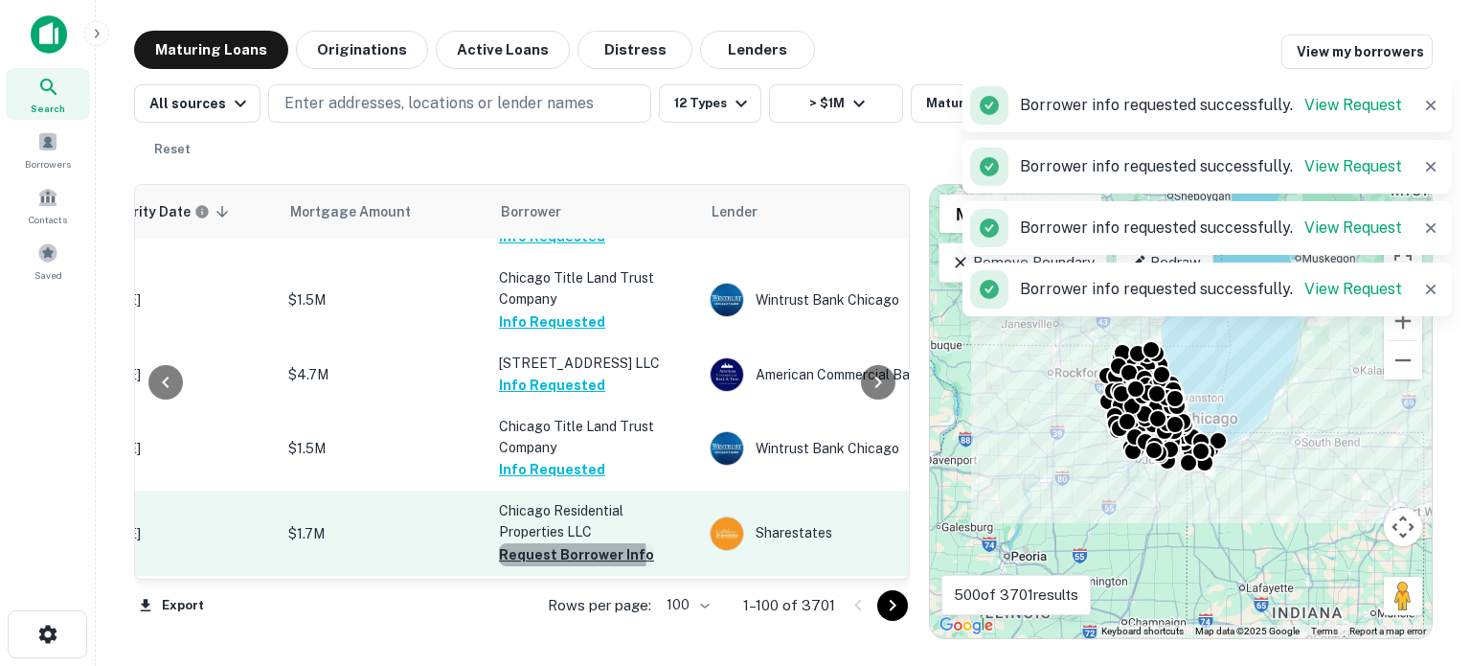
click at [571, 543] on button "Request Borrower Info" at bounding box center [576, 554] width 155 height 23
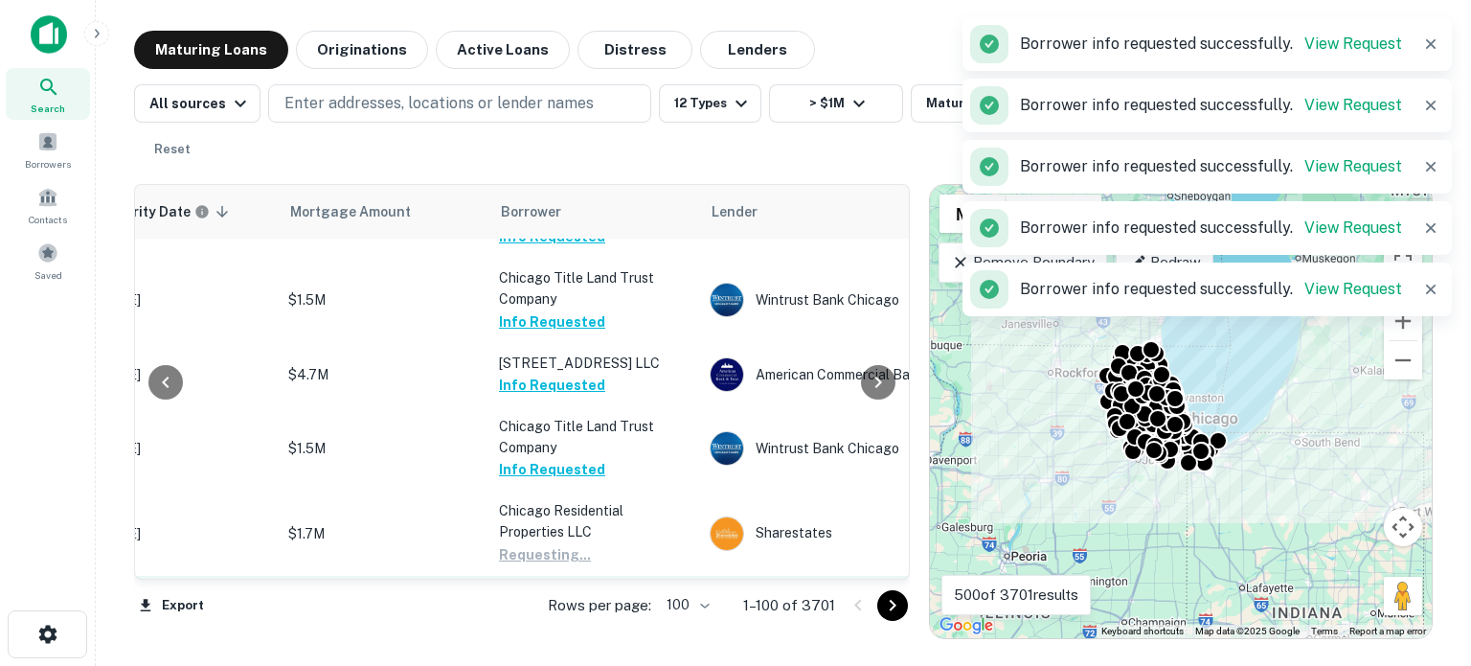
click at [584, 603] on button "Request Borrower Info" at bounding box center [576, 617] width 155 height 23
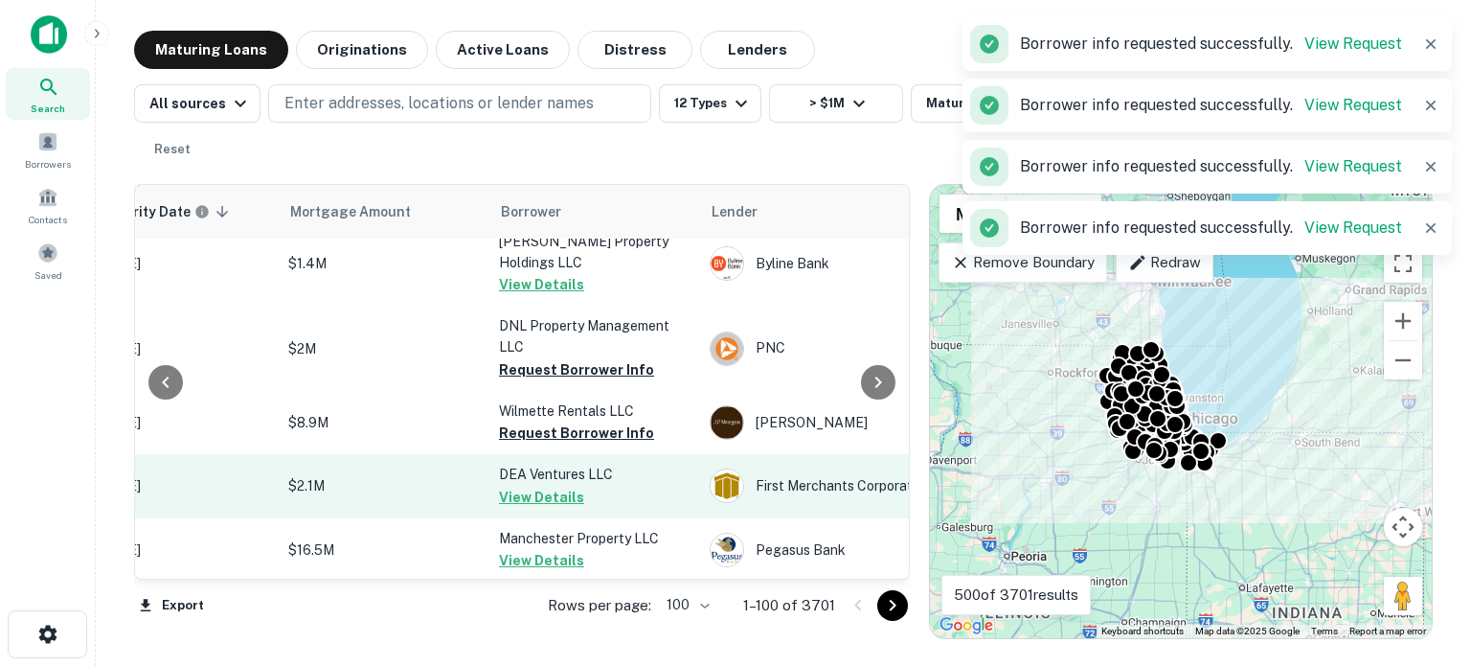
scroll to position [2778, 372]
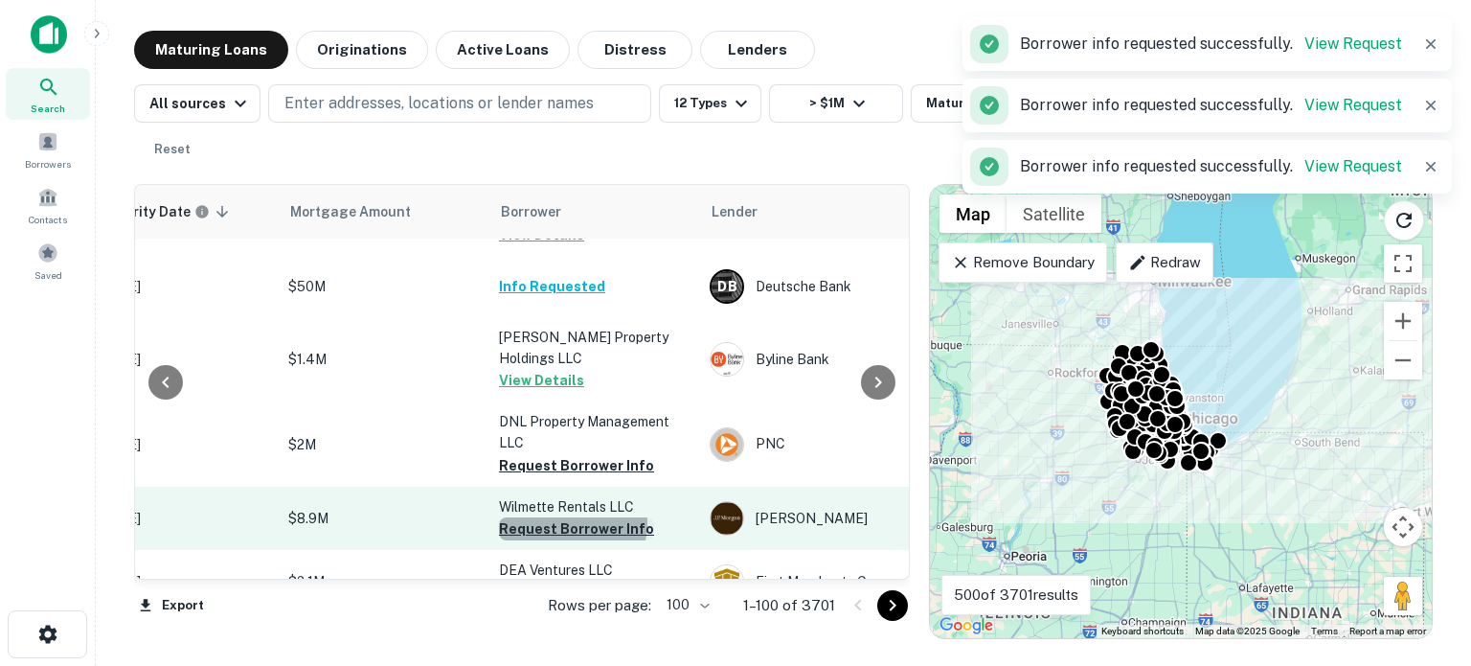
click at [571, 517] on button "Request Borrower Info" at bounding box center [576, 528] width 155 height 23
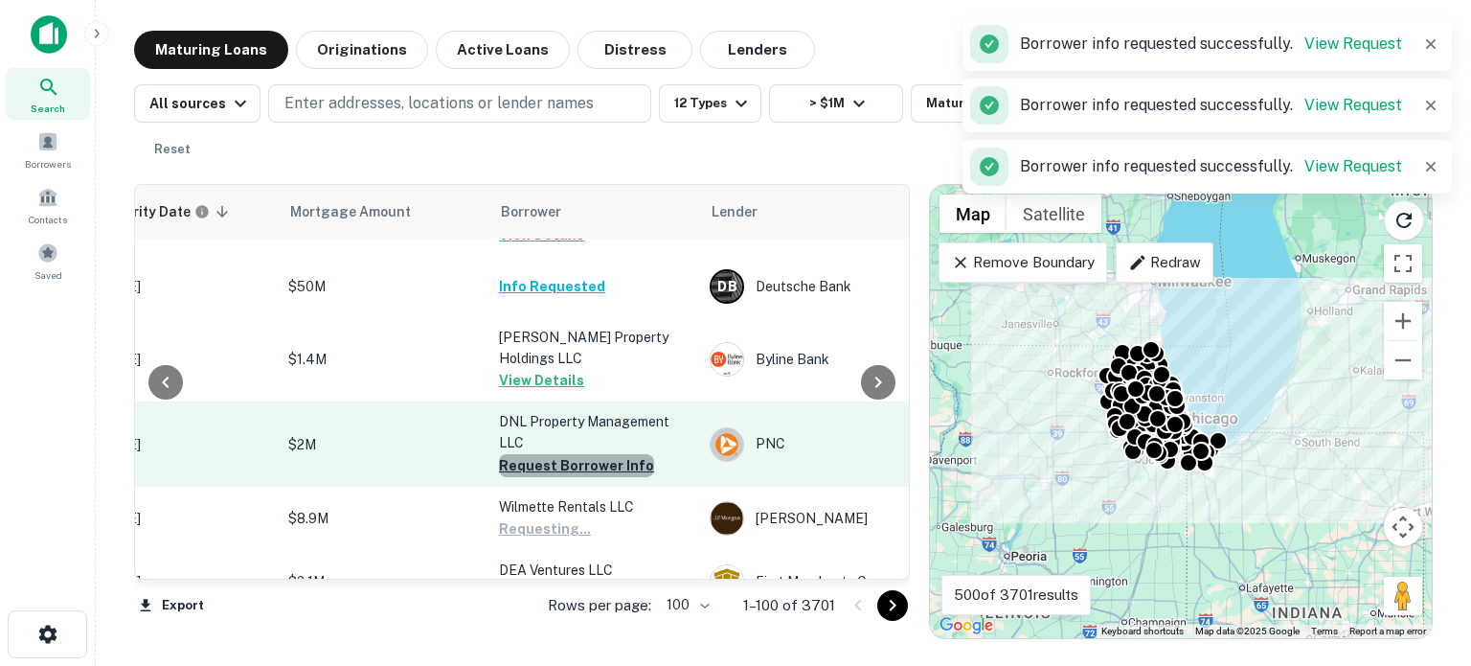
click at [579, 454] on button "Request Borrower Info" at bounding box center [576, 465] width 155 height 23
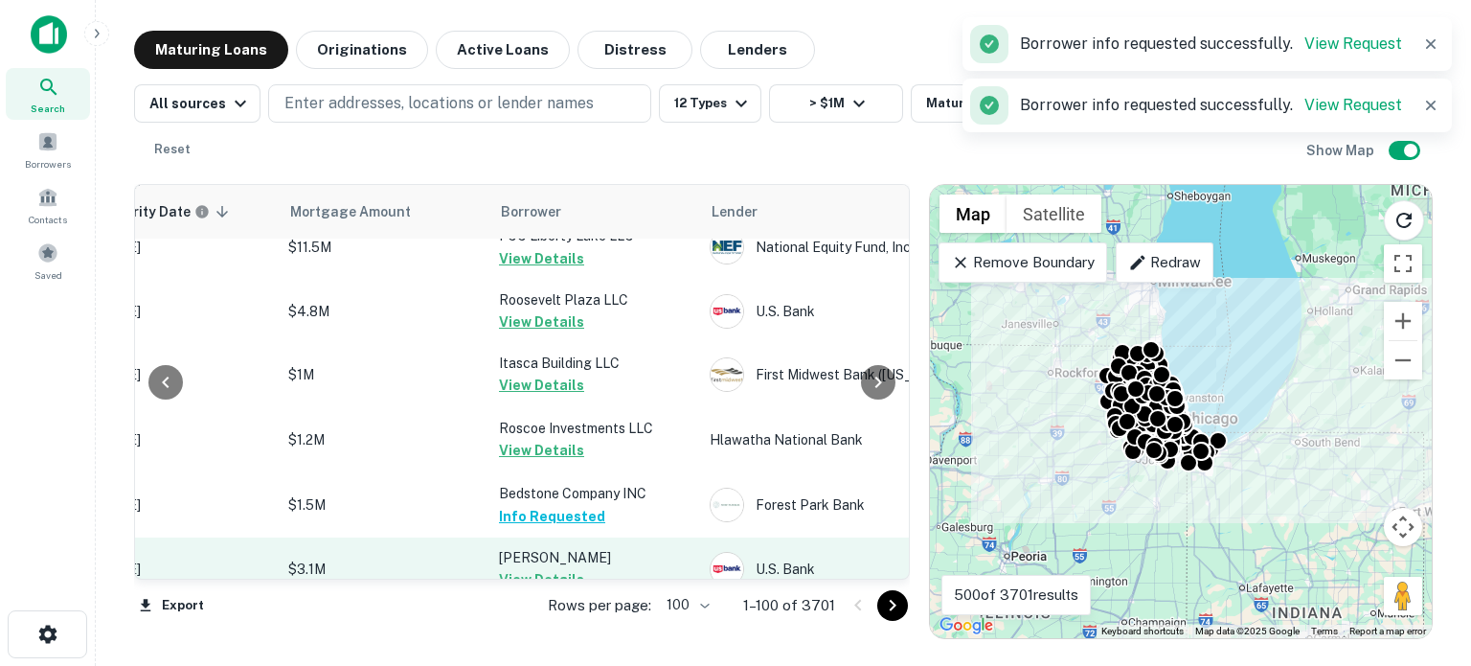
scroll to position [6821, 372]
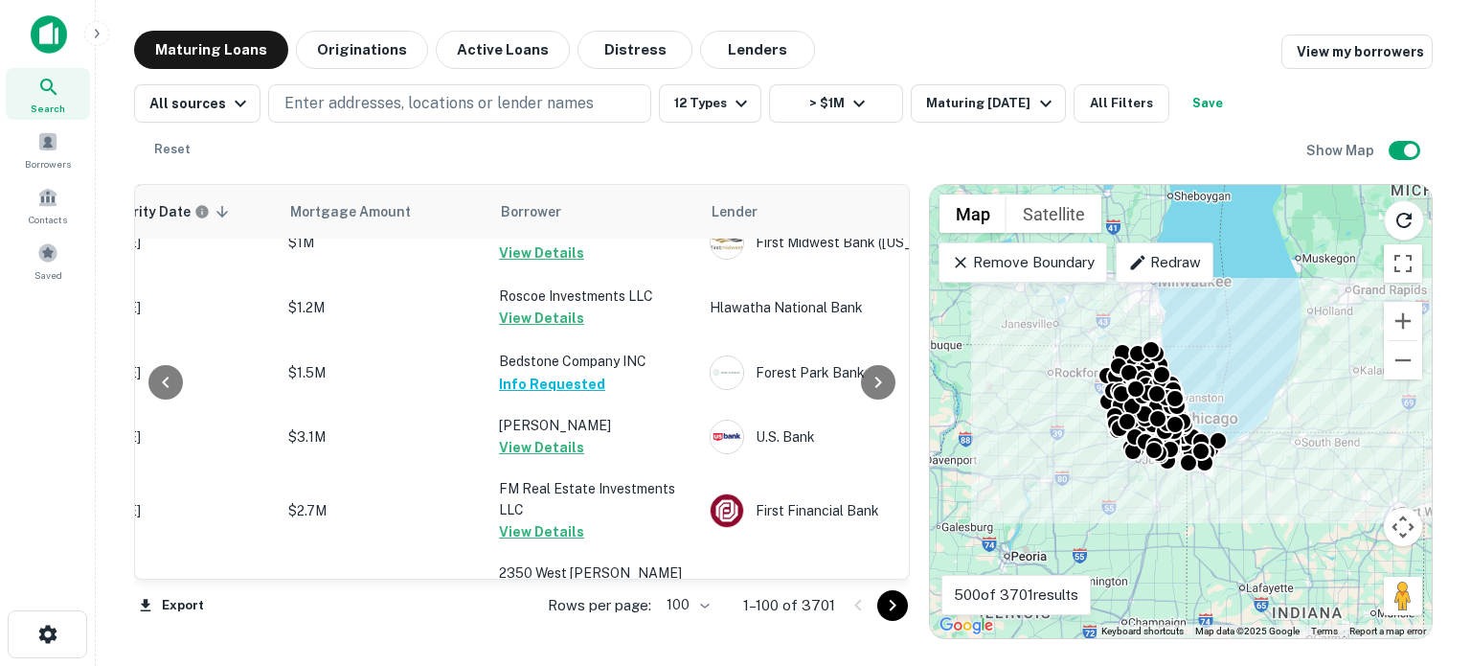
click at [903, 603] on div at bounding box center [875, 605] width 65 height 31
click at [902, 603] on button "Go to next page" at bounding box center [892, 605] width 31 height 31
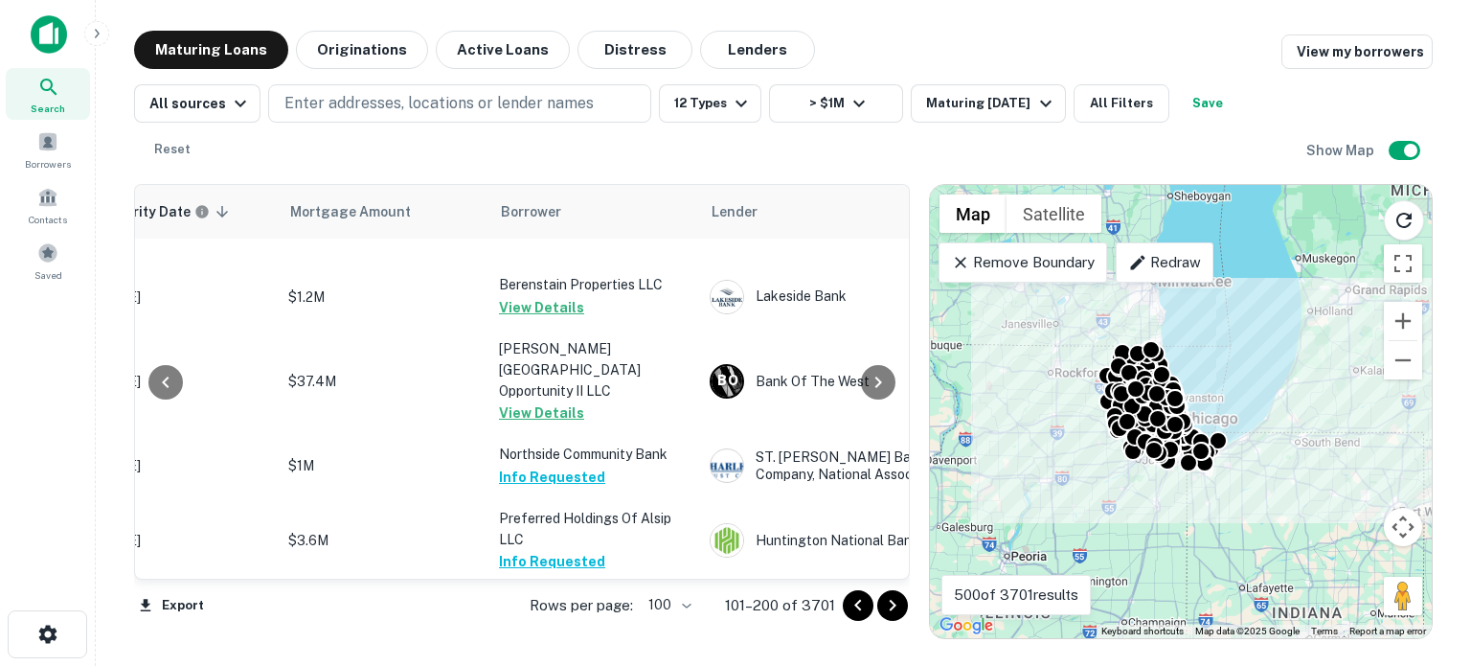
scroll to position [6790, 372]
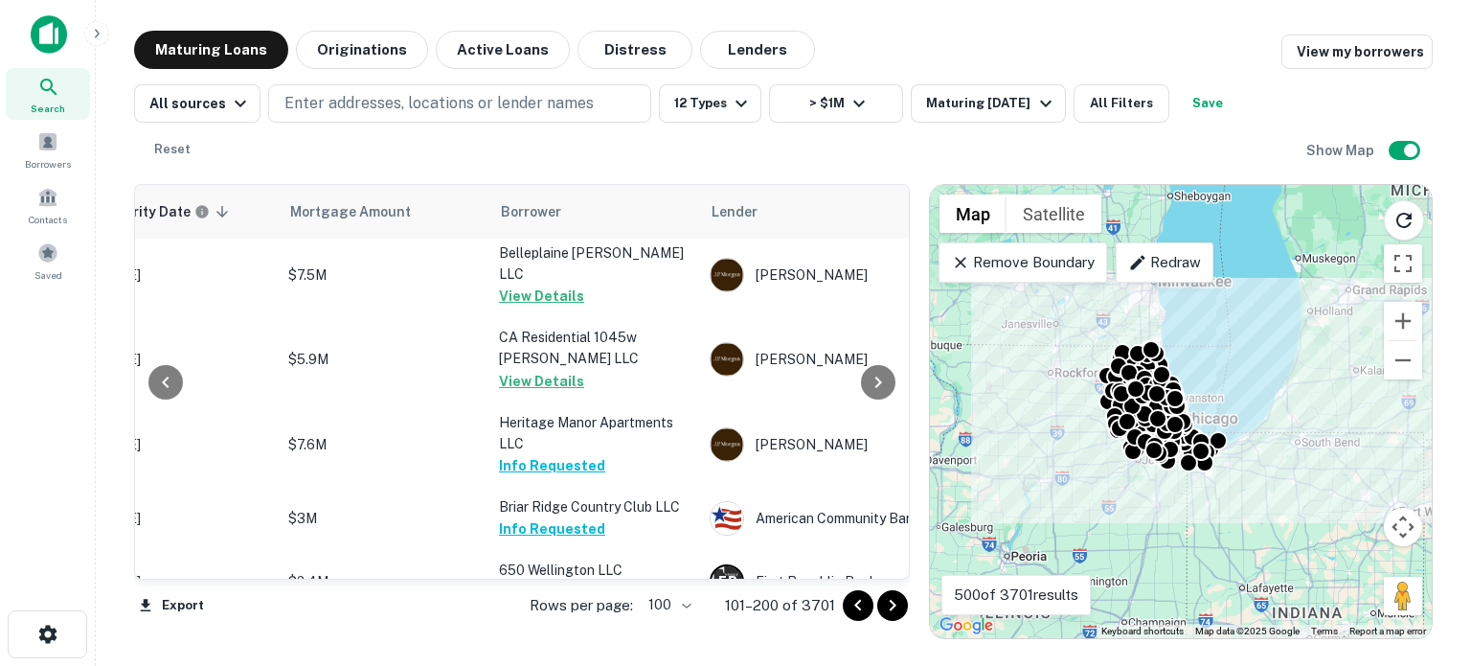
click at [902, 603] on icon "Go to next page" at bounding box center [892, 605] width 23 height 23
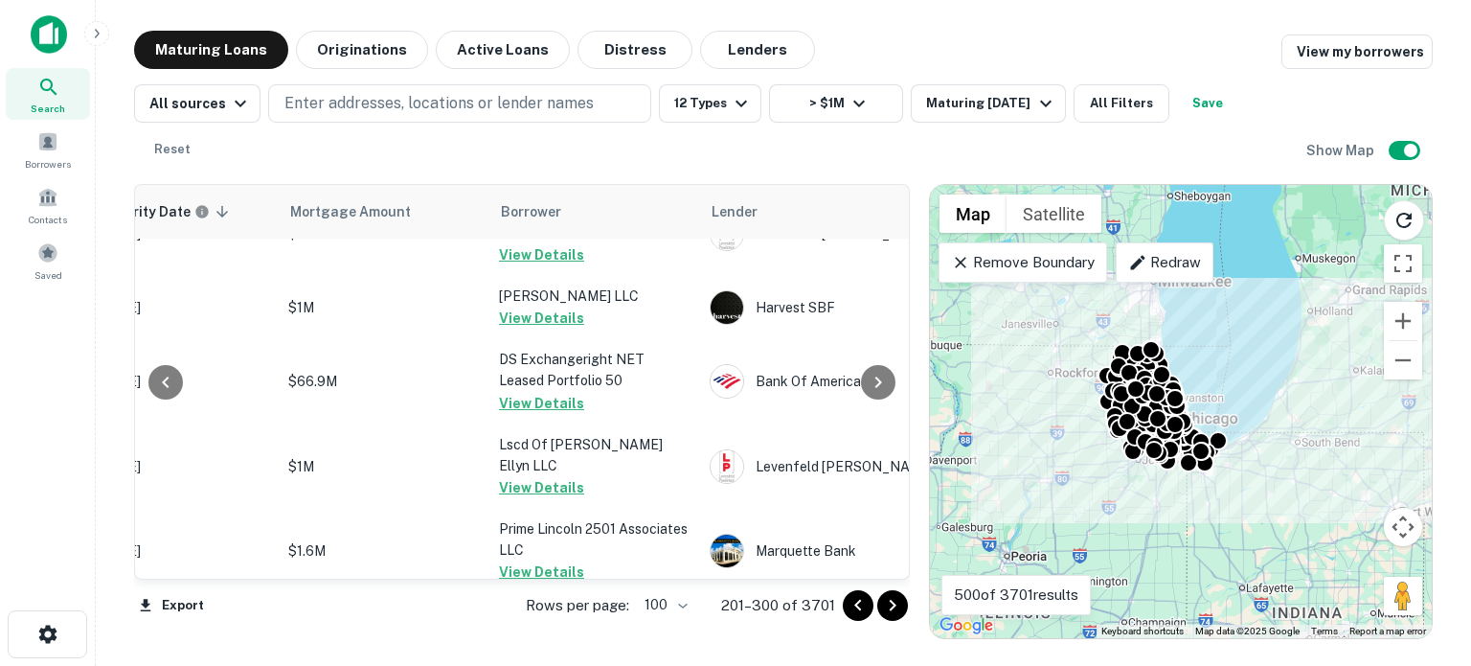
scroll to position [6622, 372]
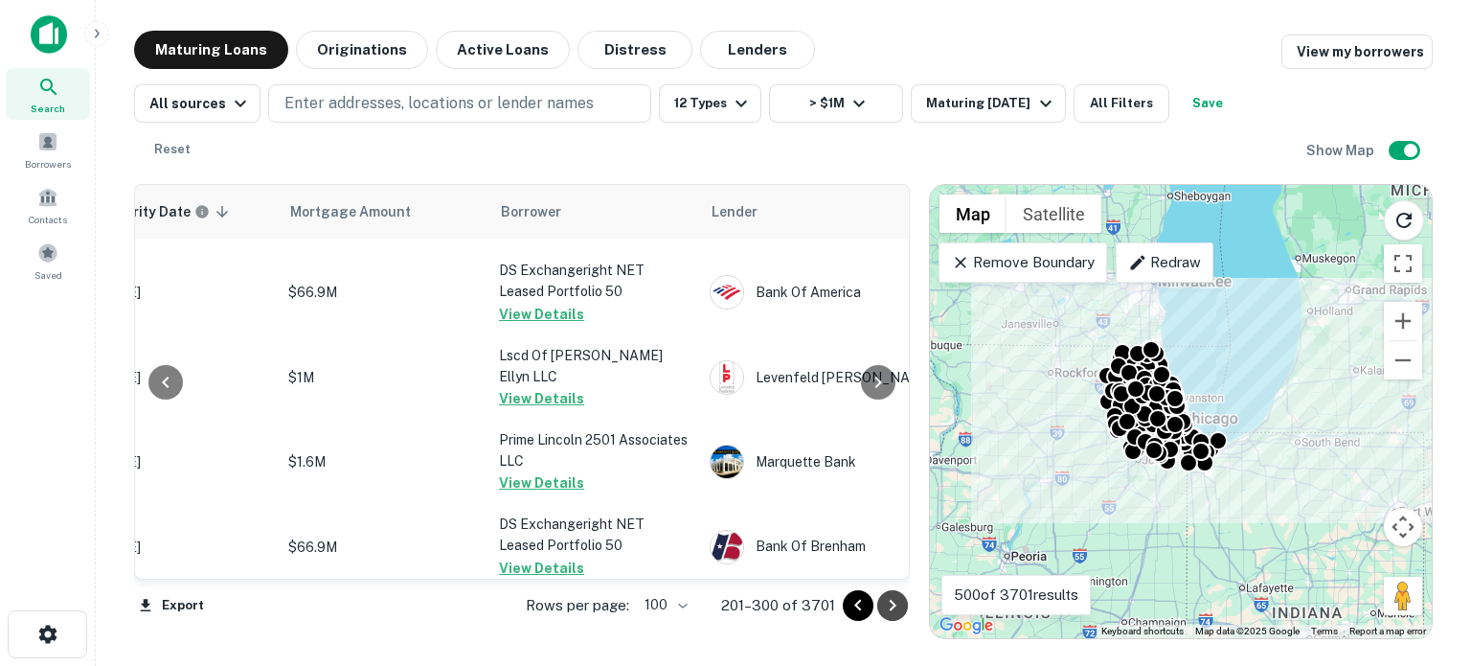
click at [902, 603] on icon "Go to next page" at bounding box center [892, 605] width 23 height 23
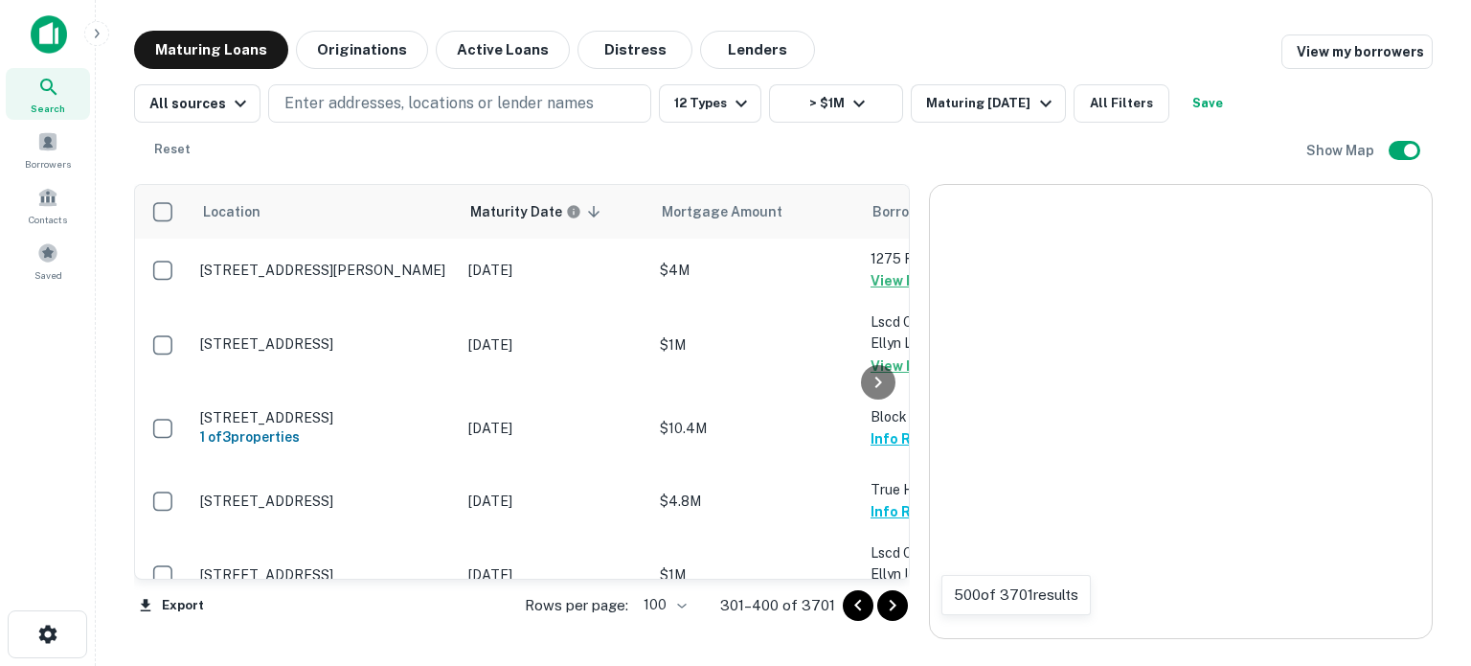
scroll to position [6613, 0]
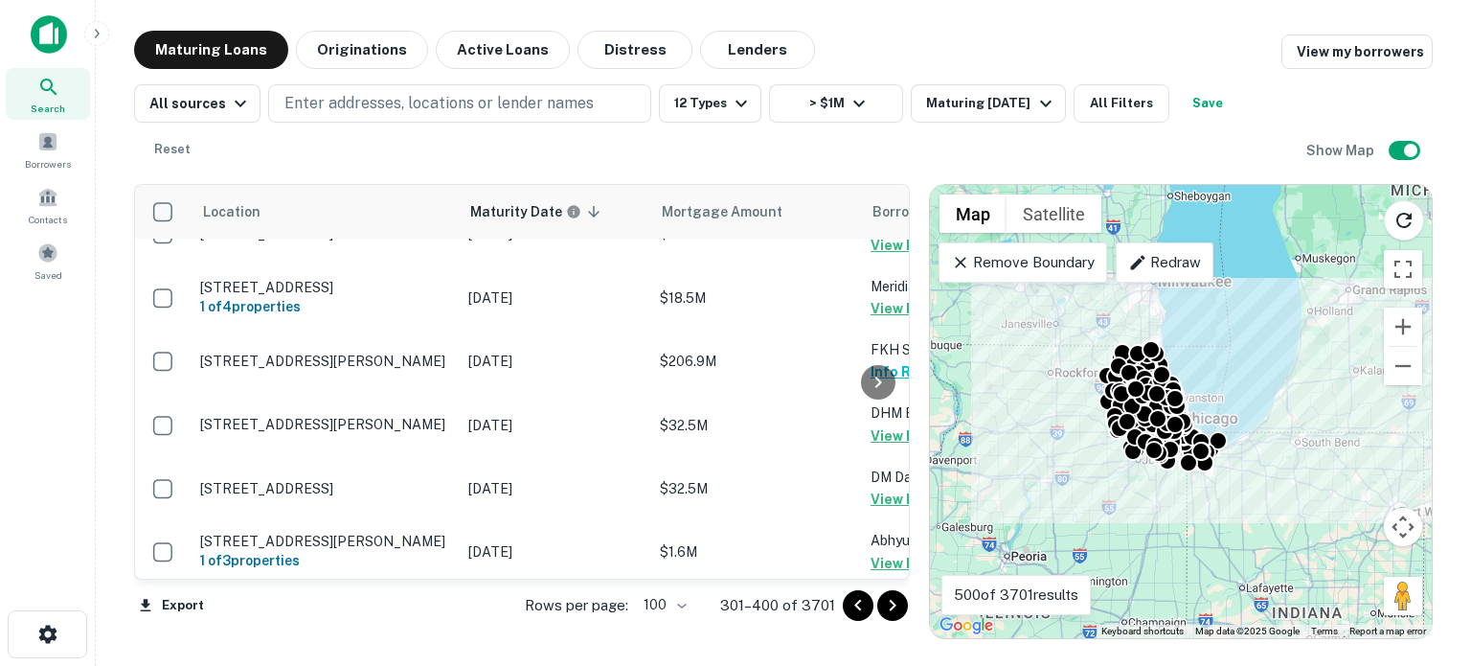
drag, startPoint x: 37, startPoint y: 599, endPoint x: 18, endPoint y: 589, distance: 21.4
click at [37, 599] on div "Search Borrowers Contacts Saved" at bounding box center [47, 303] width 95 height 606
